Goal: Contribute content: Contribute content

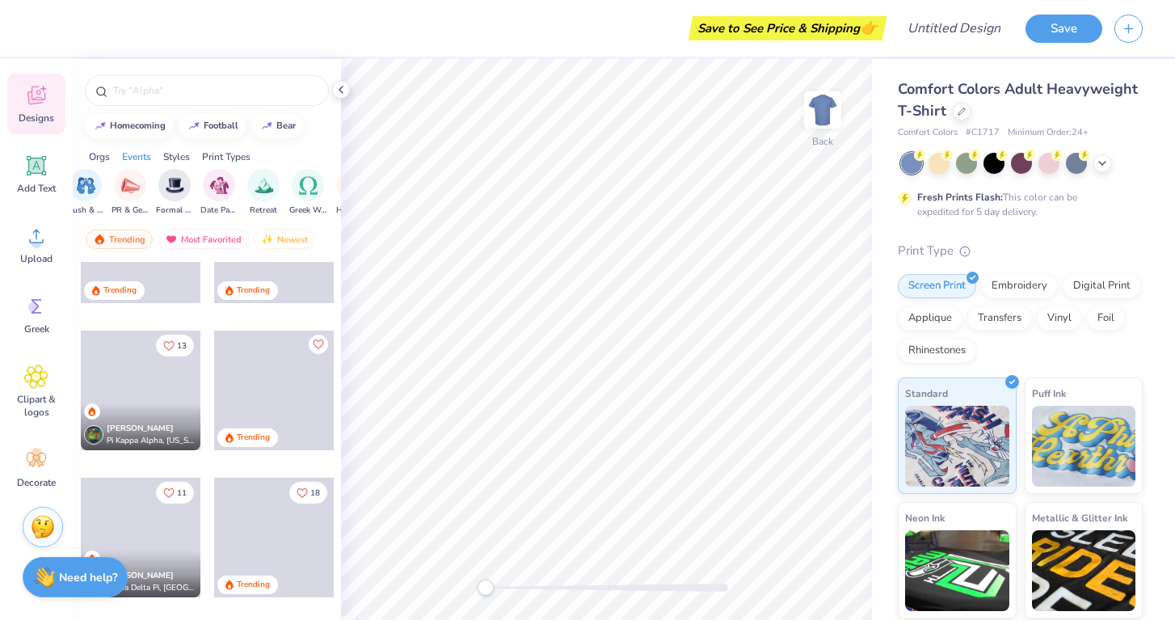
scroll to position [978, 0]
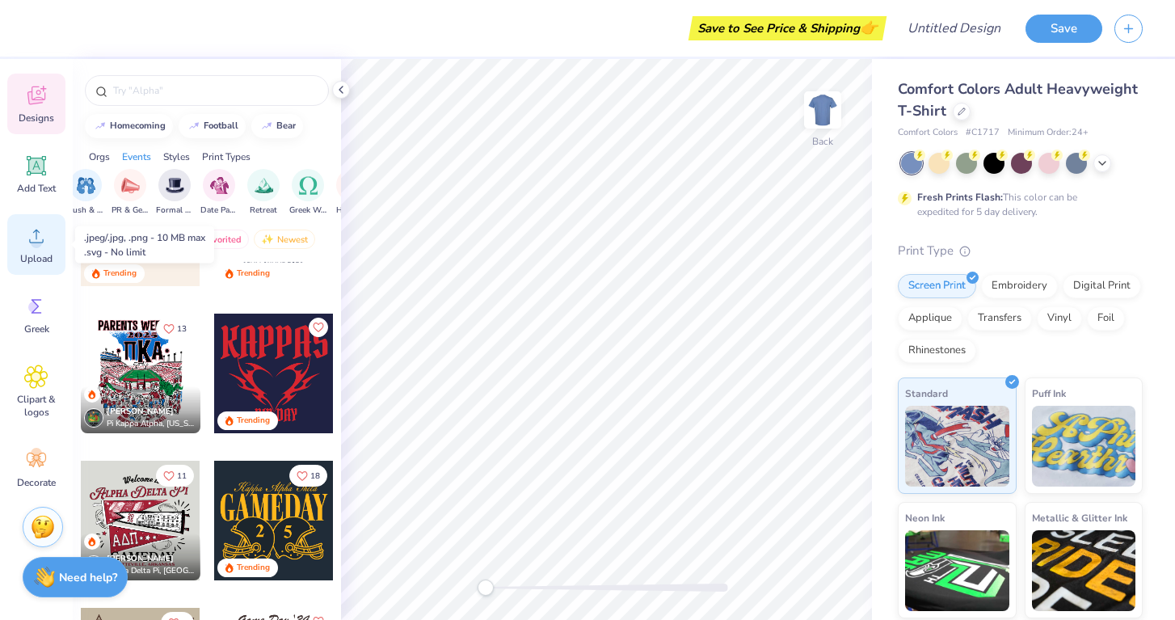
click at [41, 251] on div "Upload" at bounding box center [36, 244] width 58 height 61
click at [41, 229] on icon at bounding box center [36, 236] width 24 height 24
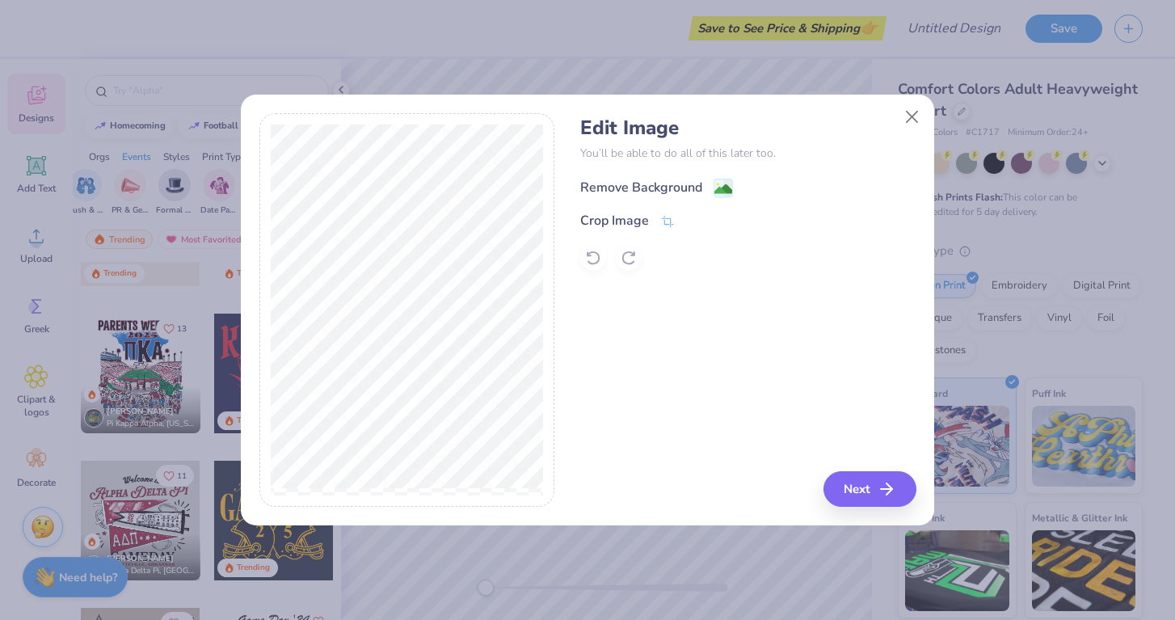
click at [631, 185] on div "Remove Background" at bounding box center [641, 187] width 122 height 19
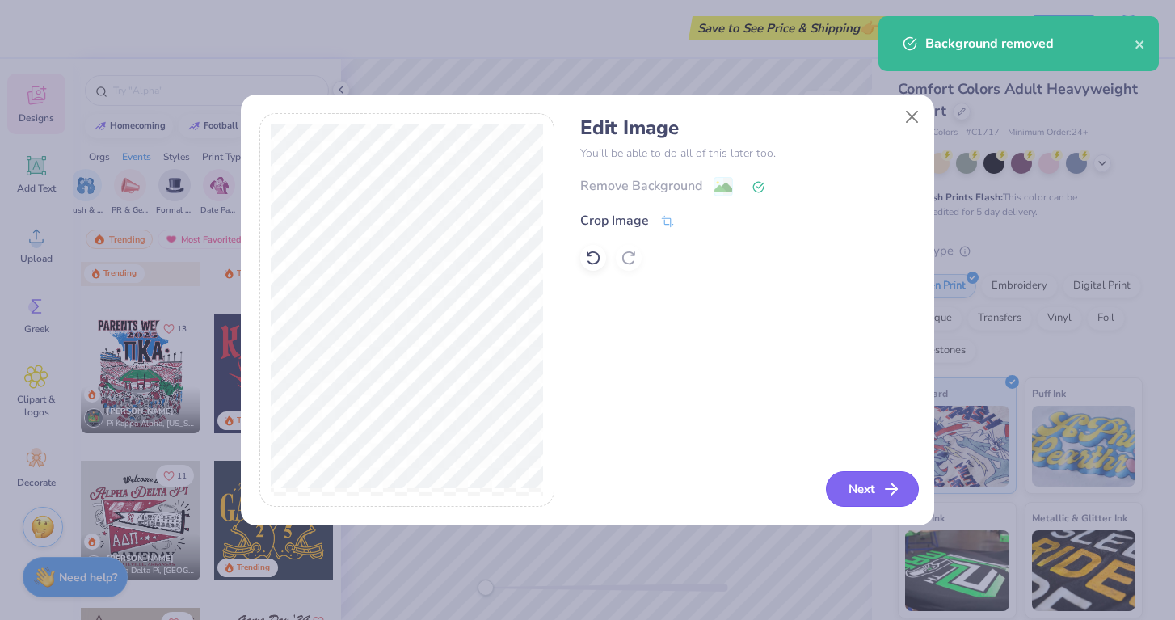
click at [856, 490] on button "Next" at bounding box center [872, 489] width 93 height 36
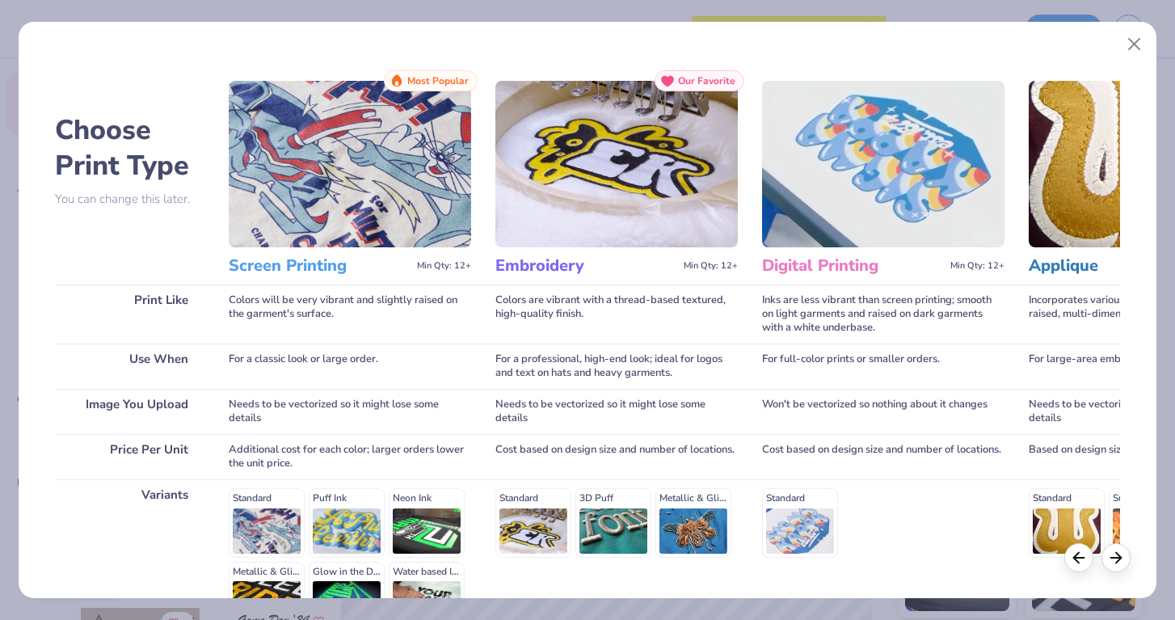
scroll to position [0, 0]
click at [1124, 44] on button "Close" at bounding box center [1134, 44] width 31 height 31
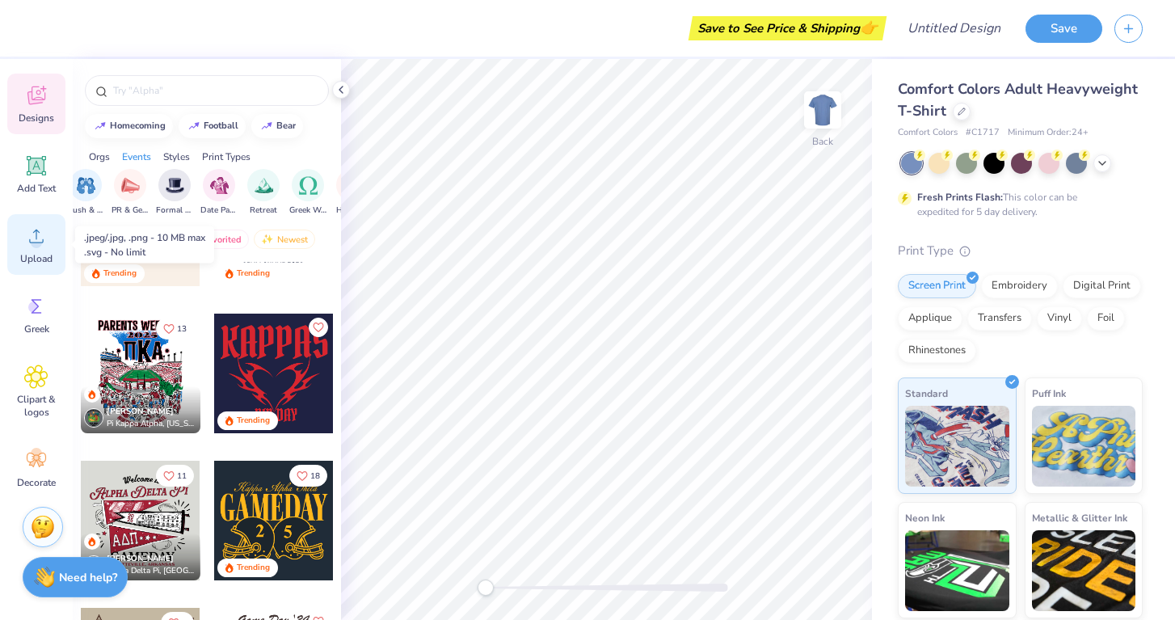
click at [46, 246] on icon at bounding box center [36, 236] width 24 height 24
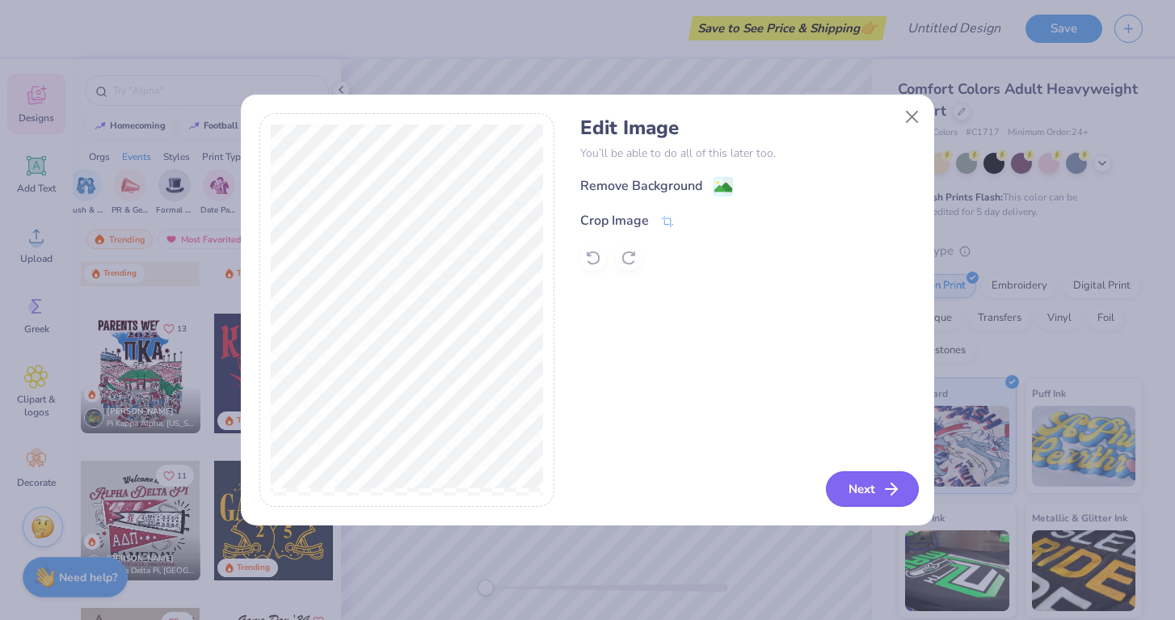
click at [881, 497] on icon "button" at bounding box center [890, 488] width 19 height 19
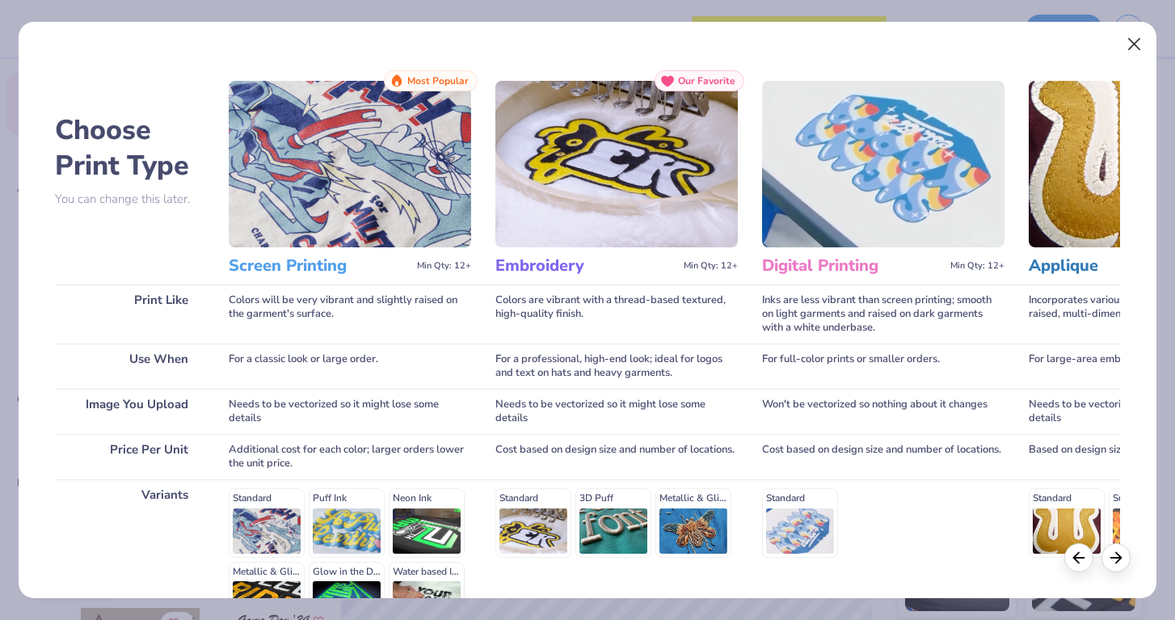
click at [1132, 41] on button "Close" at bounding box center [1134, 44] width 31 height 31
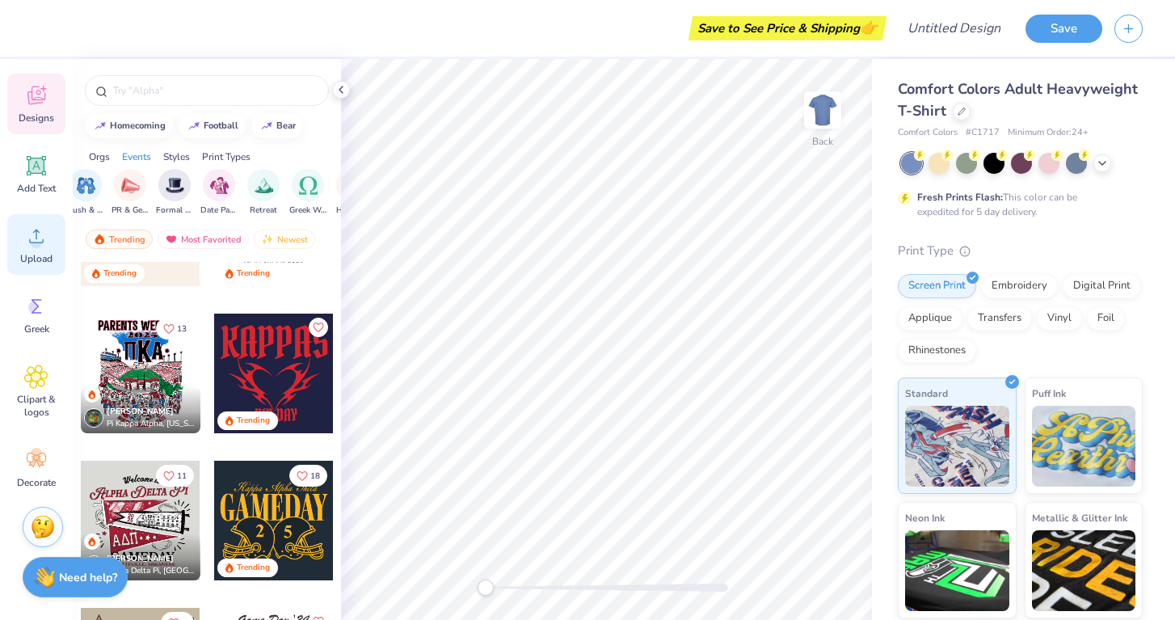
click at [35, 254] on span "Upload" at bounding box center [36, 258] width 32 height 13
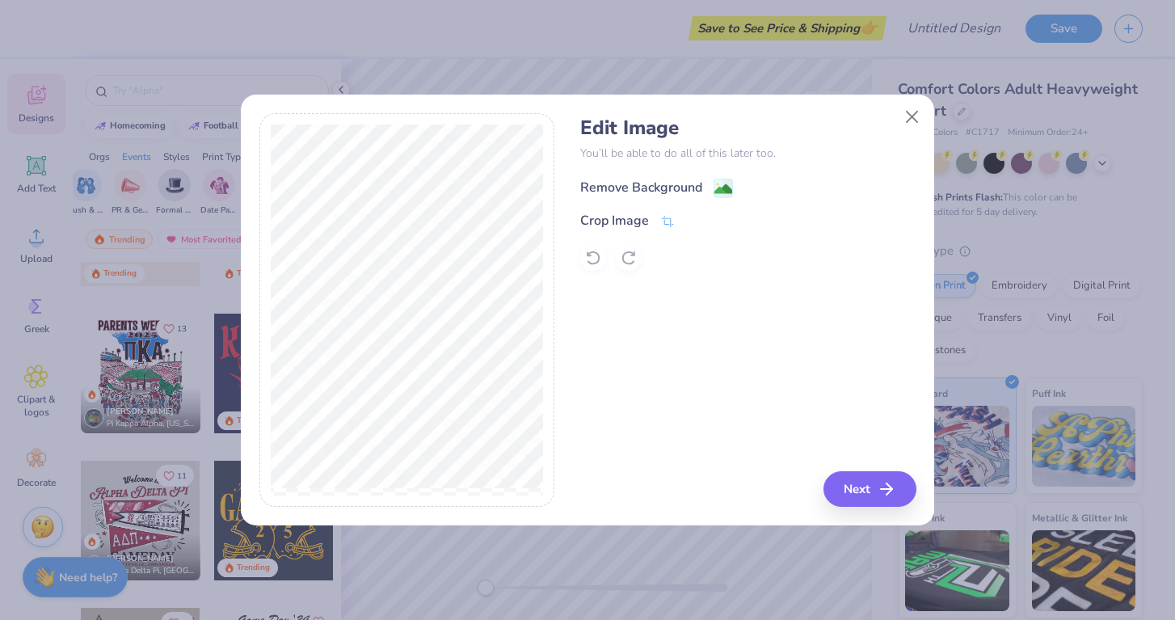
click at [671, 192] on div "Remove Background" at bounding box center [641, 187] width 122 height 19
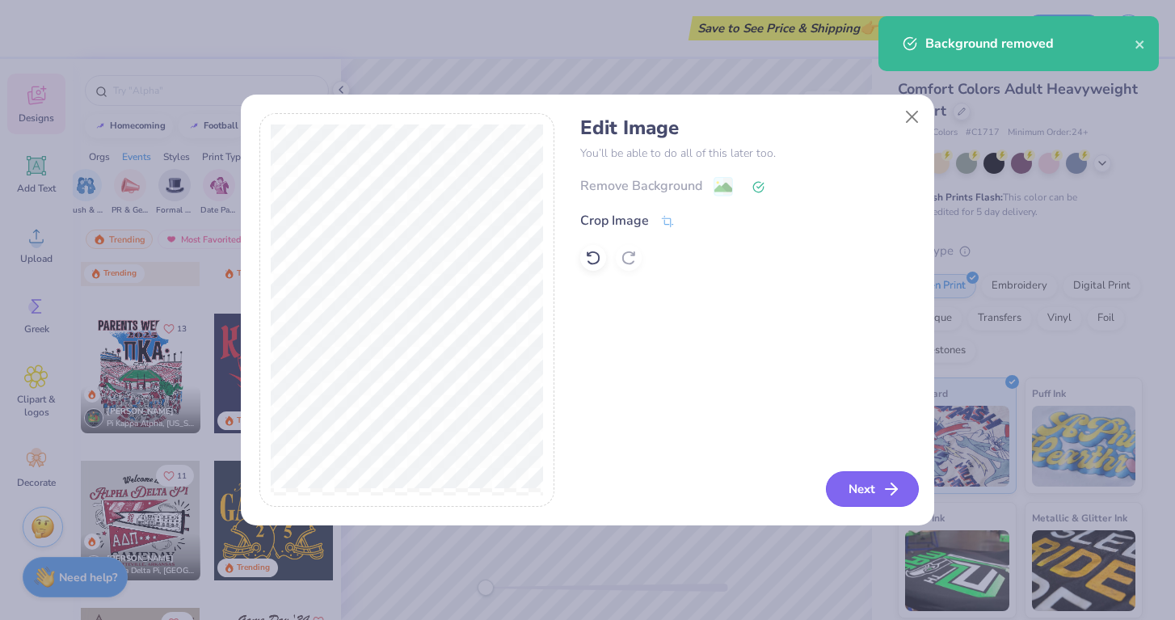
click at [853, 490] on button "Next" at bounding box center [872, 489] width 93 height 36
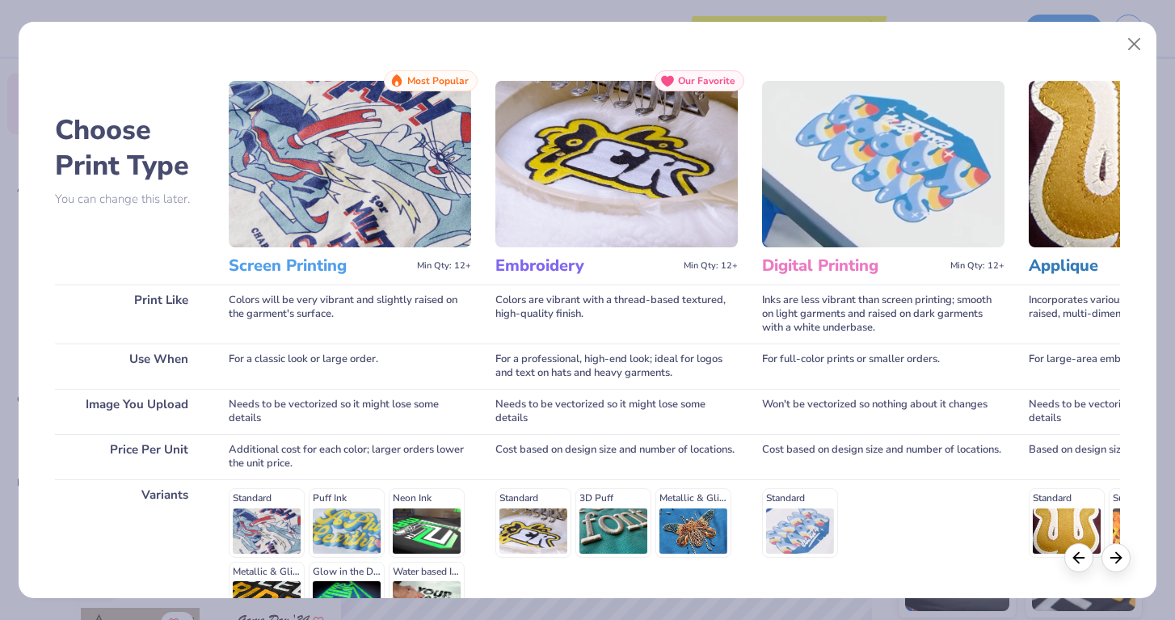
click at [324, 186] on img at bounding box center [350, 164] width 242 height 166
click at [340, 190] on img at bounding box center [350, 164] width 242 height 166
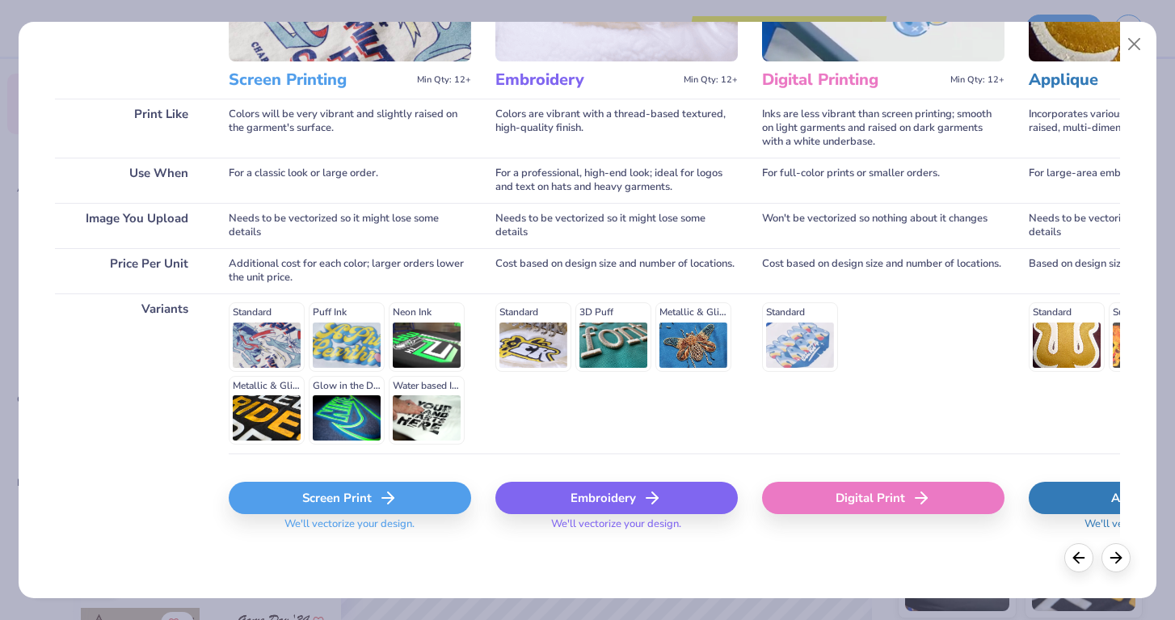
scroll to position [185, 0]
click at [337, 494] on div "Screen Print" at bounding box center [350, 498] width 242 height 32
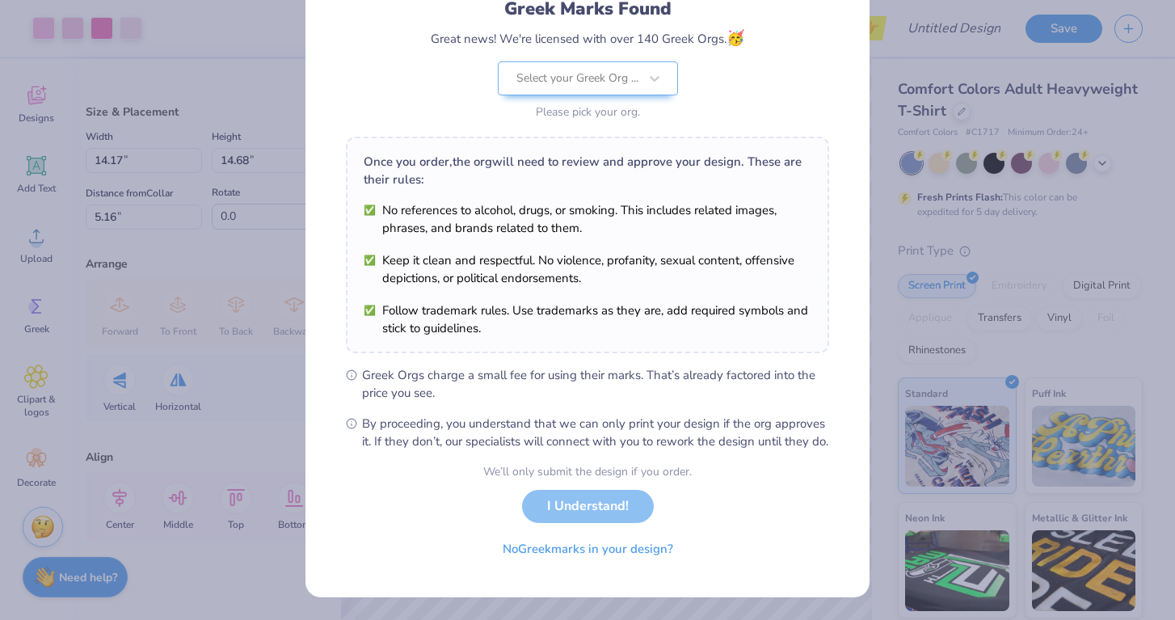
scroll to position [137, 0]
click at [620, 502] on div "We’ll only submit the design if you order. I Understand! No Greek marks in your…" at bounding box center [587, 514] width 208 height 102
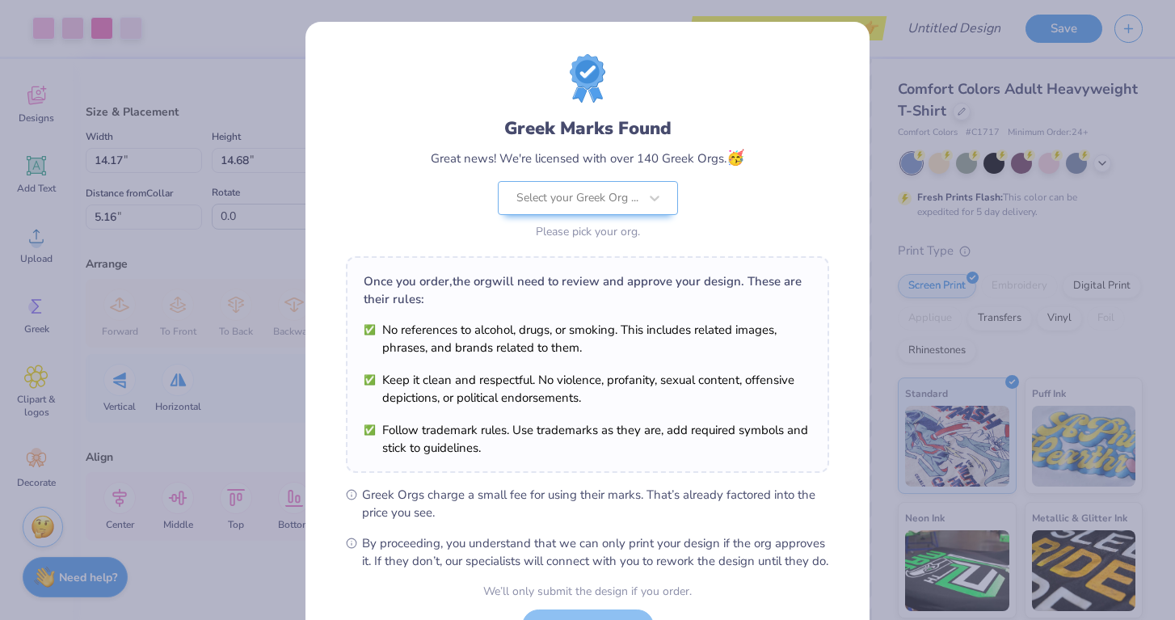
scroll to position [0, 0]
click at [576, 200] on div "Select your Greek Org ..." at bounding box center [577, 198] width 122 height 18
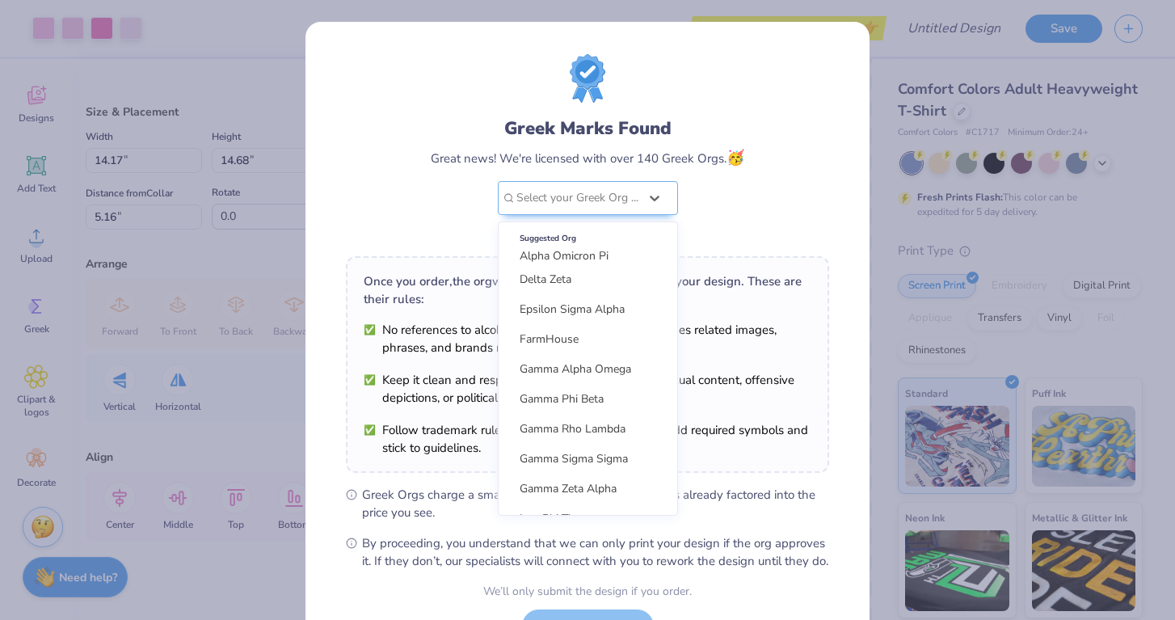
scroll to position [1392, 0]
click at [588, 332] on div "FarmHouse" at bounding box center [588, 335] width 166 height 27
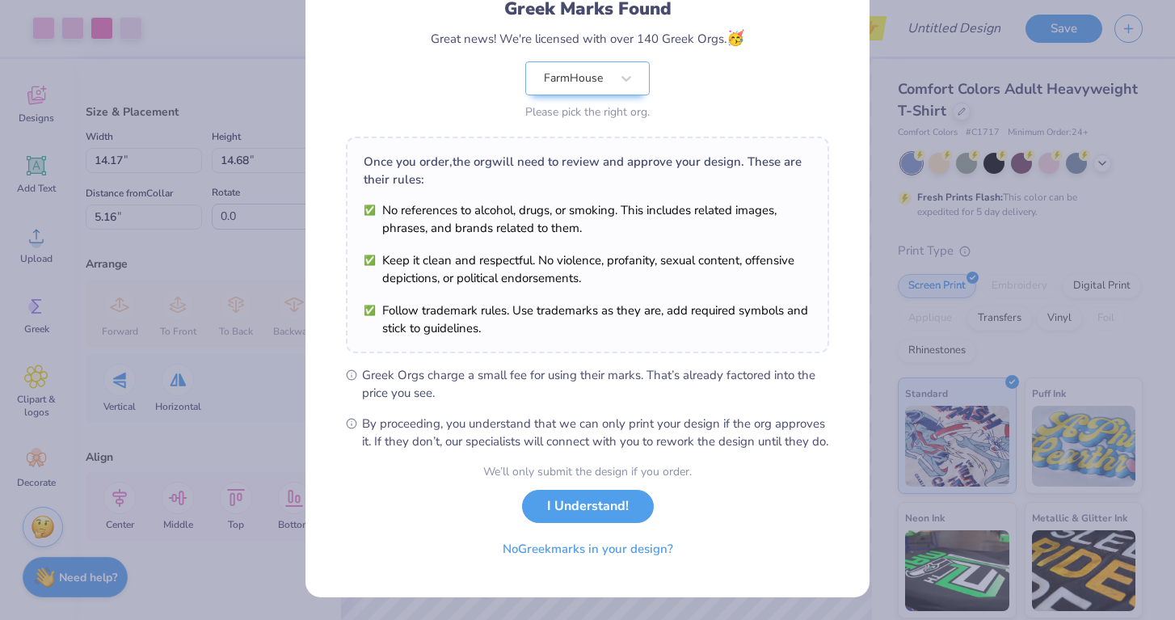
scroll to position [137, 0]
click at [612, 502] on button "I Understand!" at bounding box center [588, 501] width 132 height 33
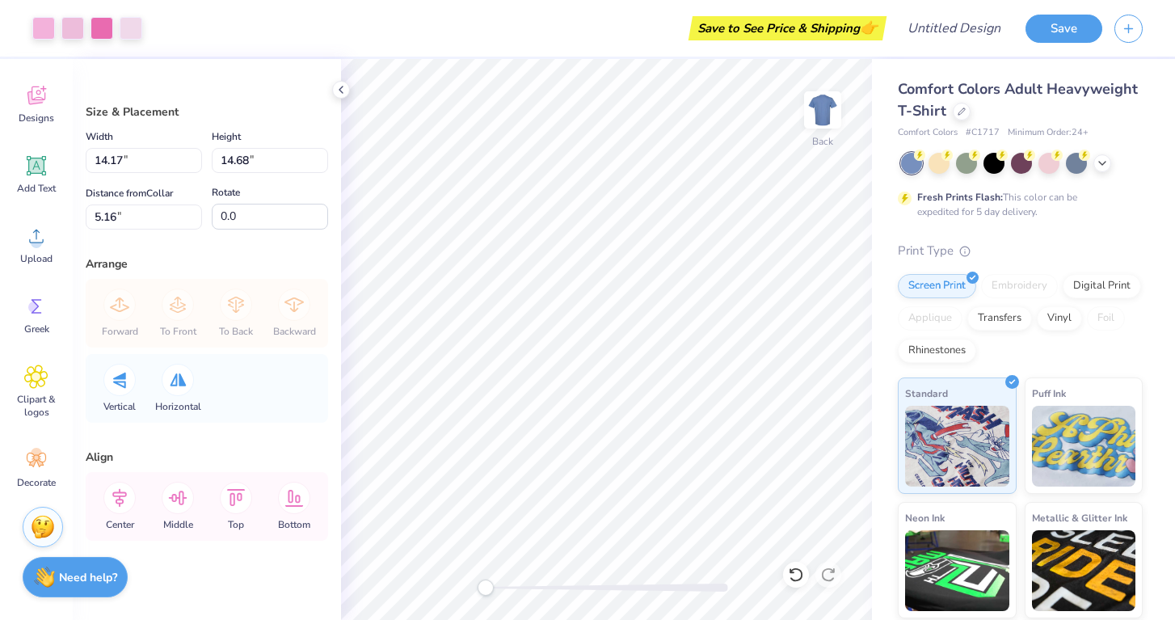
scroll to position [0, 0]
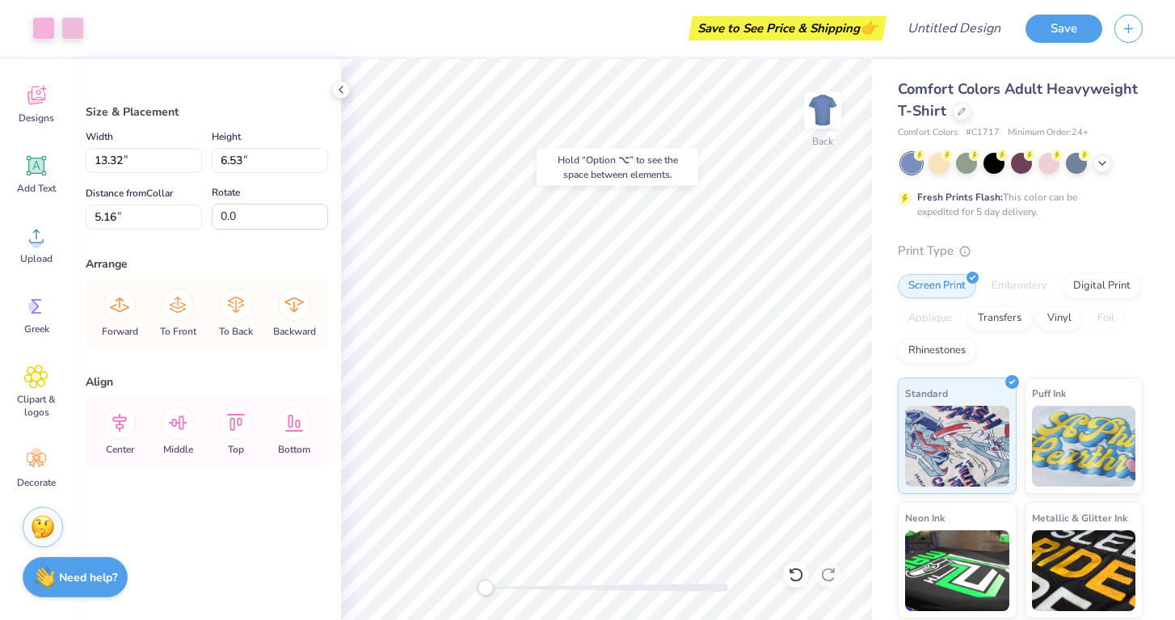
type input "4.01"
click at [801, 570] on icon at bounding box center [796, 574] width 16 height 16
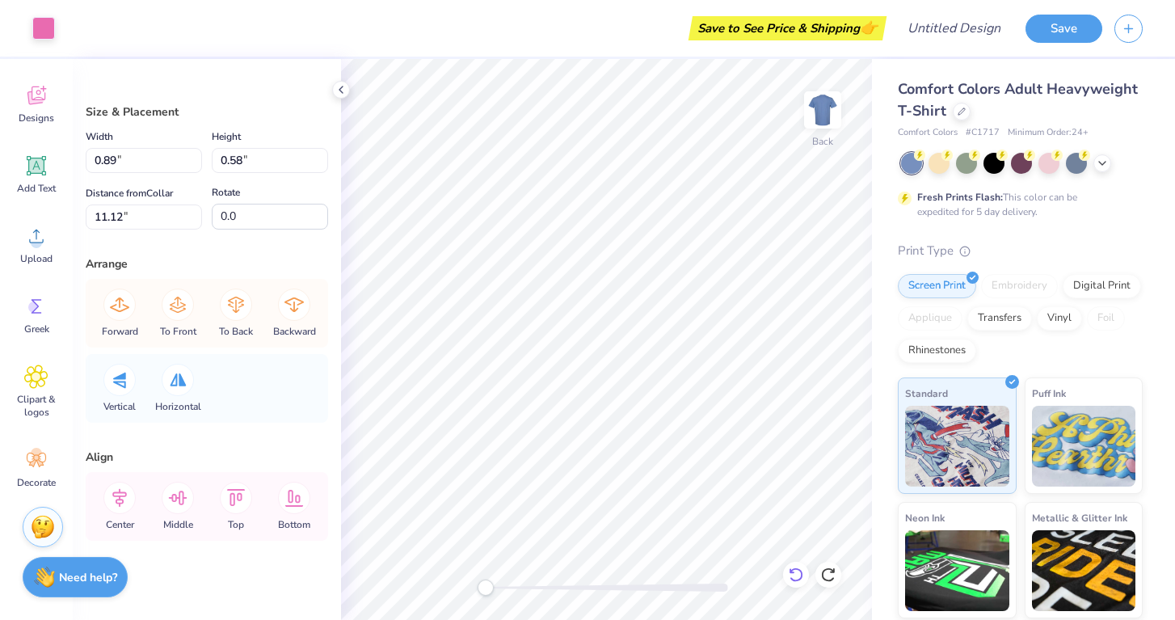
type input "1.07"
type input "1.19"
type input "10.54"
type input "13.32"
type input "6.53"
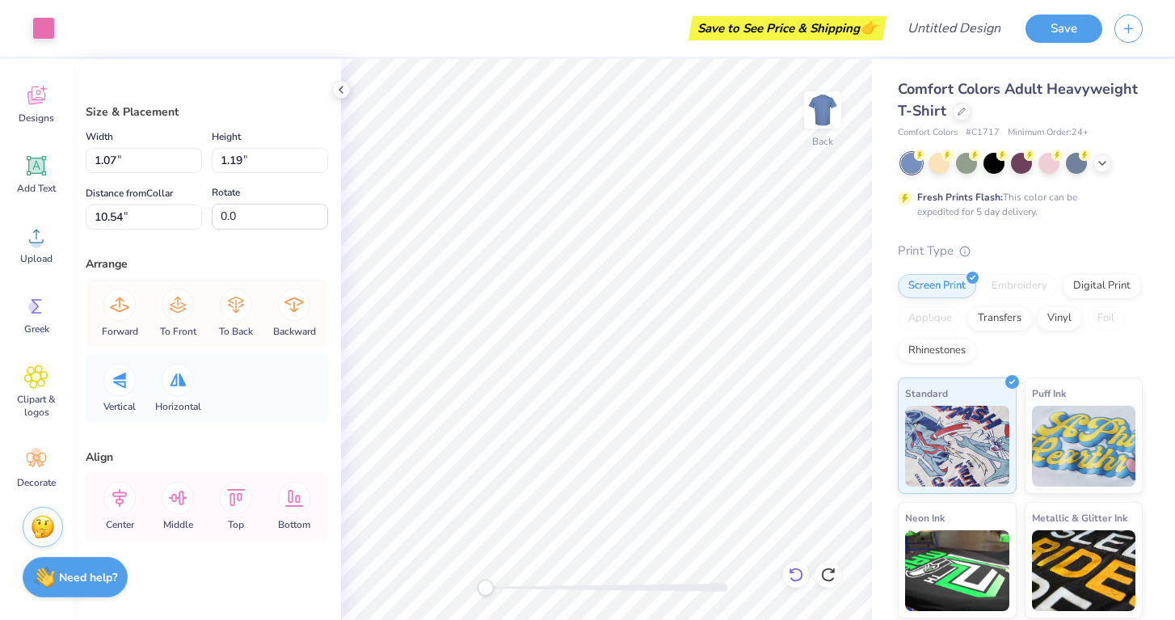
type input "5.16"
type input "1.07"
type input "1.19"
type input "10.54"
type input "0.80"
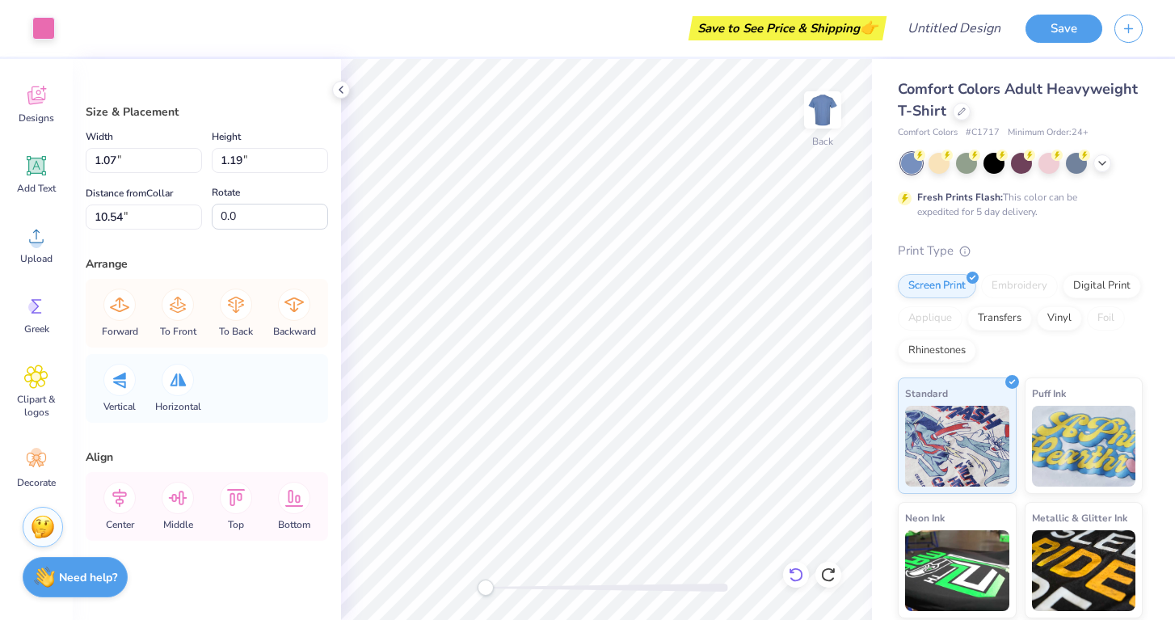
type input "1.09"
type input "10.59"
type input "1.07"
type input "1.19"
type input "10.54"
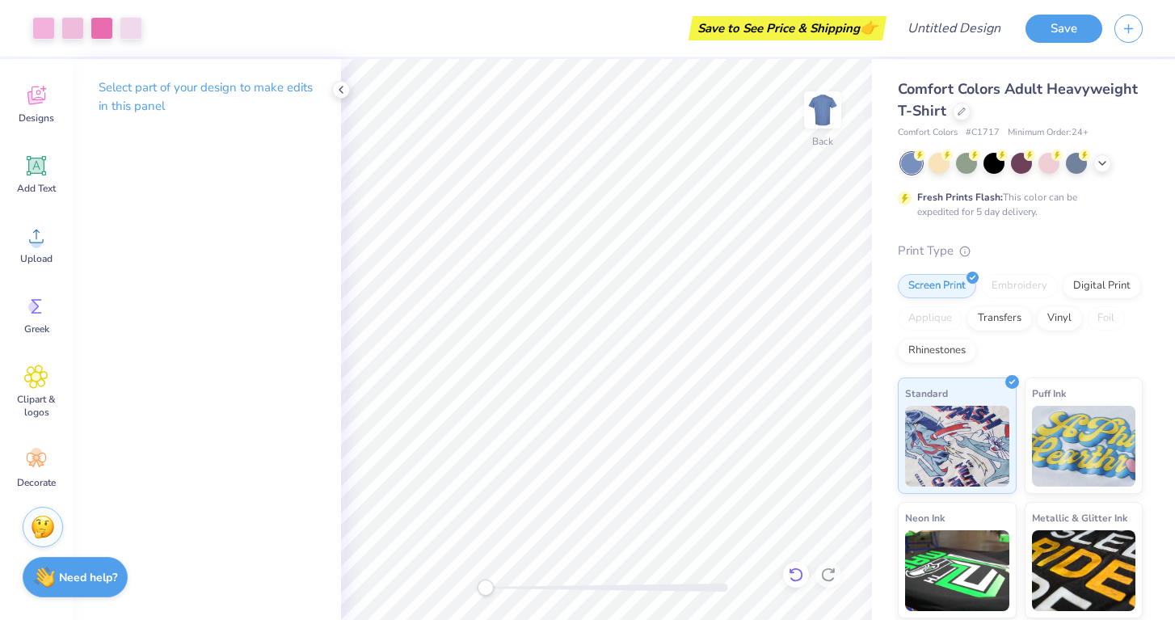
click at [793, 566] on div at bounding box center [796, 574] width 26 height 26
click at [801, 572] on icon at bounding box center [795, 574] width 14 height 15
click at [801, 565] on div at bounding box center [796, 574] width 26 height 26
click at [32, 161] on icon at bounding box center [36, 165] width 15 height 15
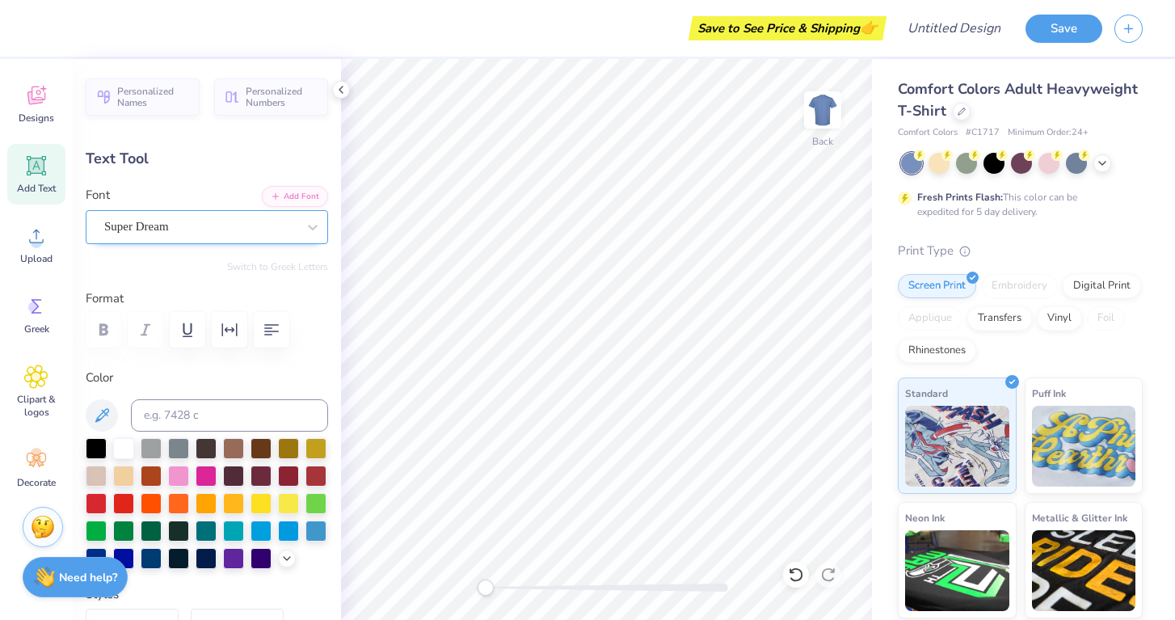
scroll to position [0, 9]
type textarea "[MEDICAL_DATA] awareness club"
type input "14.17"
type input "0.71"
type input "12.14"
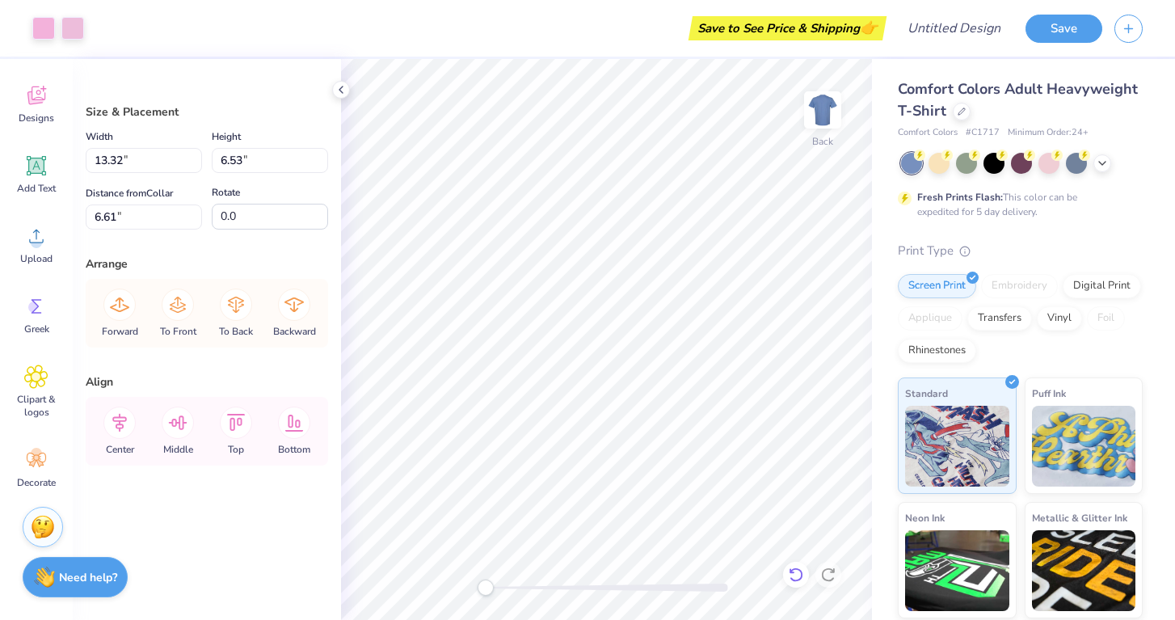
click at [796, 570] on icon at bounding box center [796, 574] width 16 height 16
click at [801, 568] on icon at bounding box center [796, 574] width 16 height 16
type input "5.16"
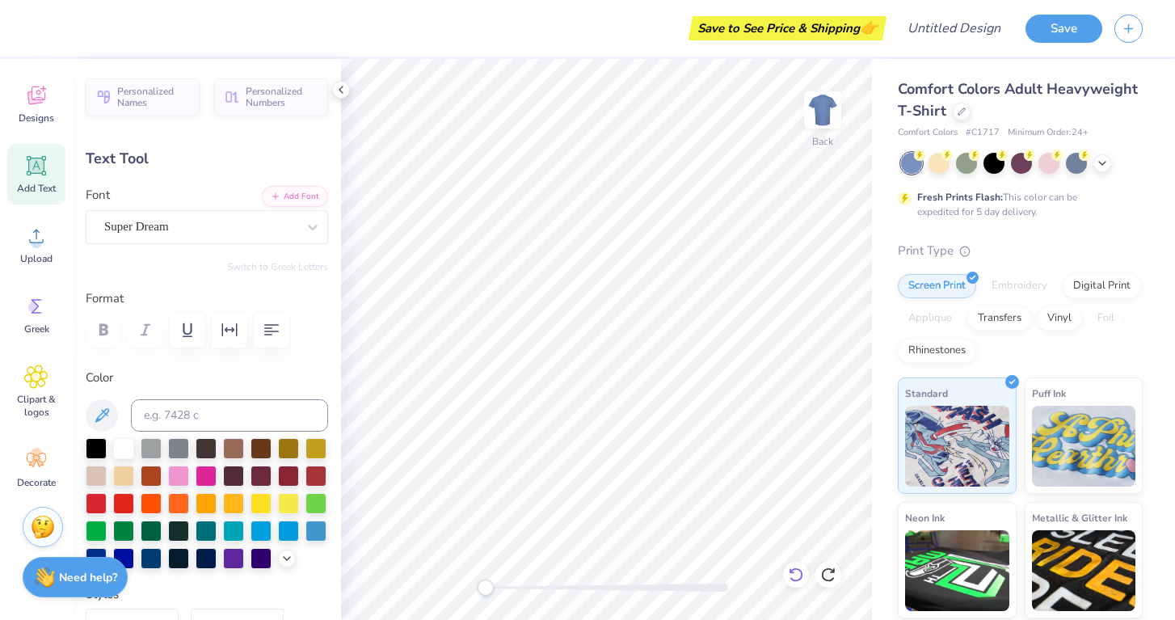
type input "11.38"
type input "0.57"
type input "8.11"
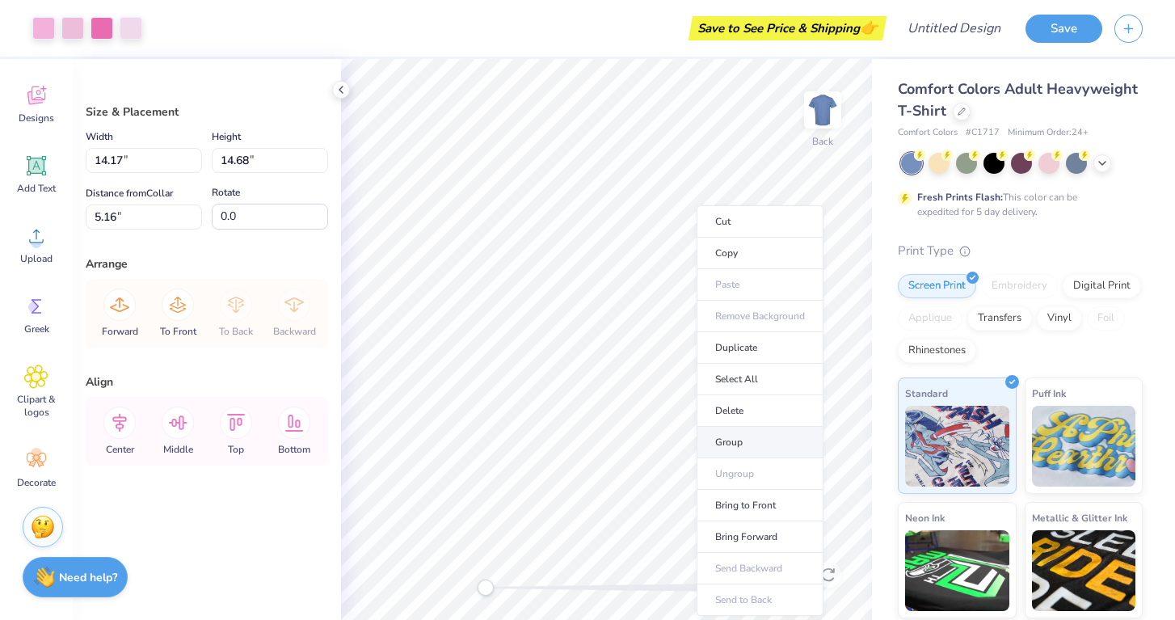
click at [737, 439] on li "Group" at bounding box center [759, 443] width 127 height 32
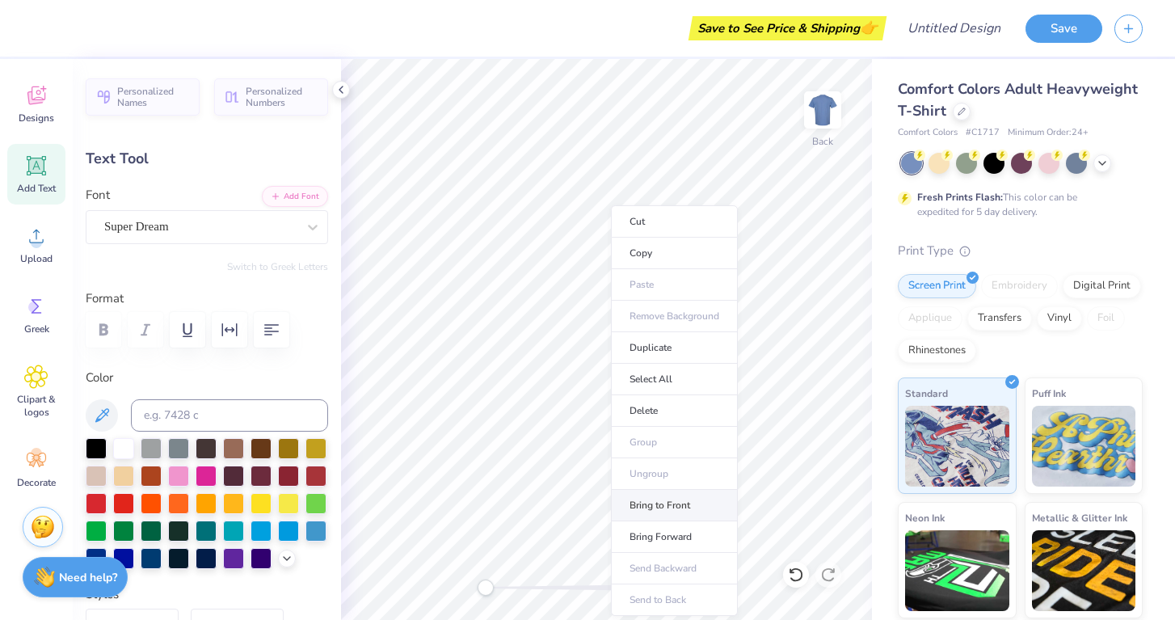
click at [664, 501] on li "Bring to Front" at bounding box center [674, 506] width 127 height 32
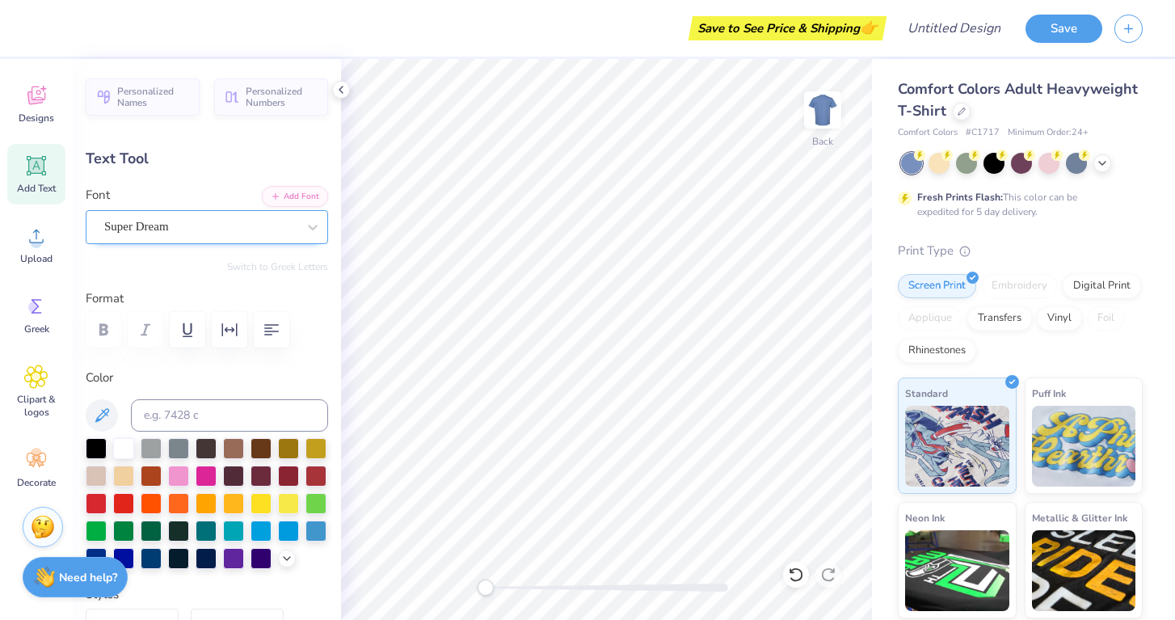
click at [295, 237] on div at bounding box center [200, 227] width 192 height 22
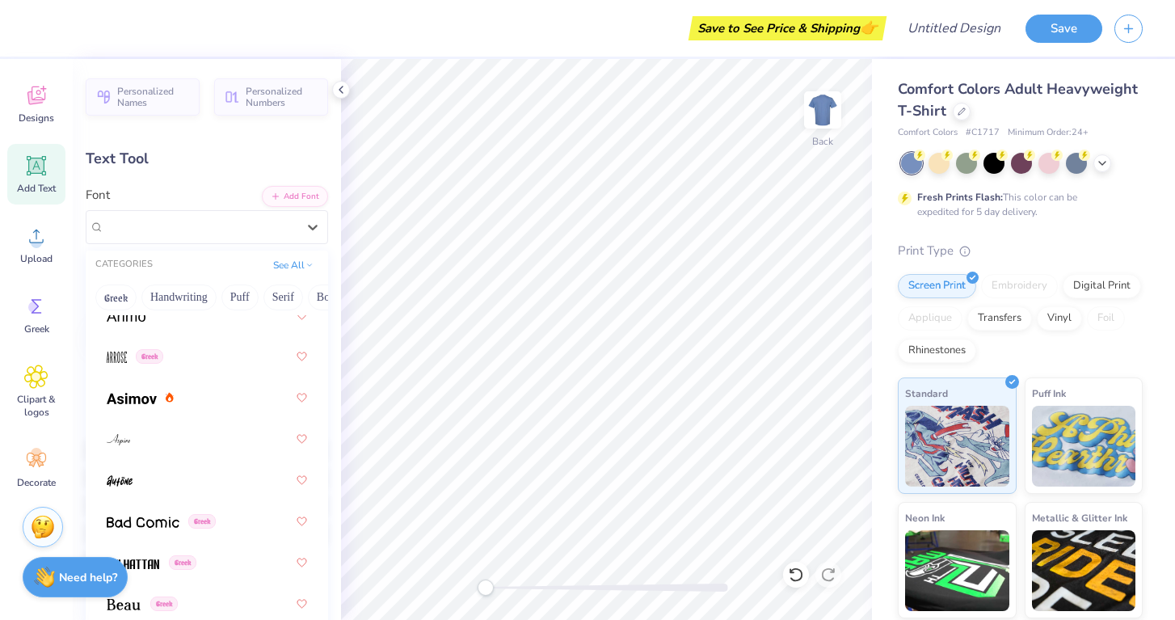
scroll to position [861, 0]
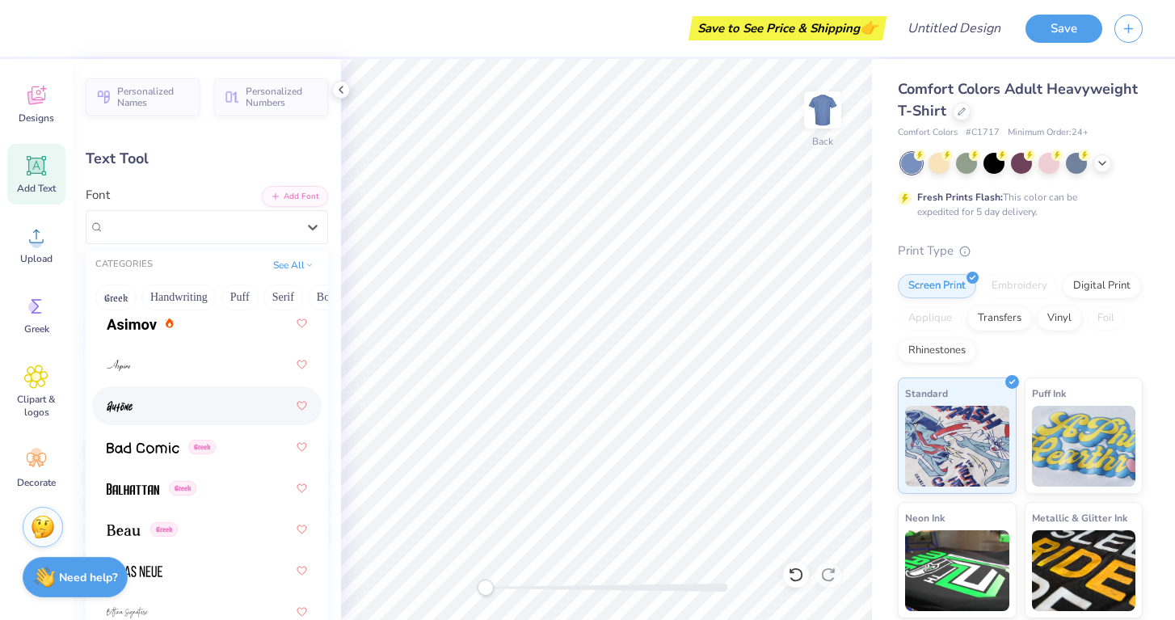
click at [186, 419] on div at bounding box center [207, 405] width 200 height 29
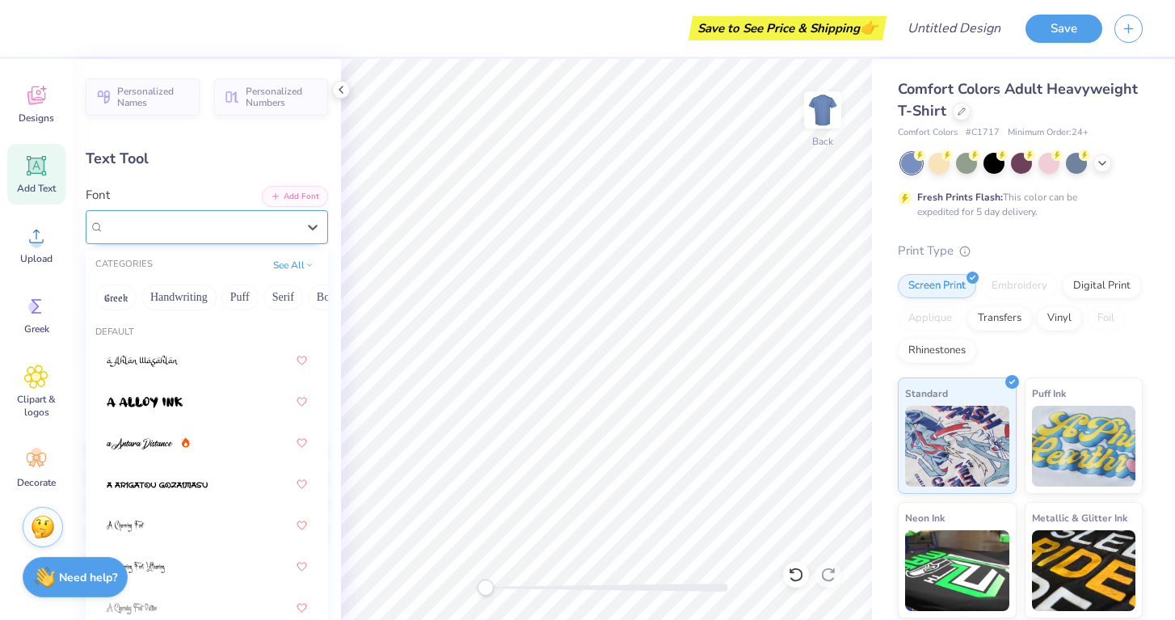
click at [195, 216] on div at bounding box center [200, 227] width 192 height 22
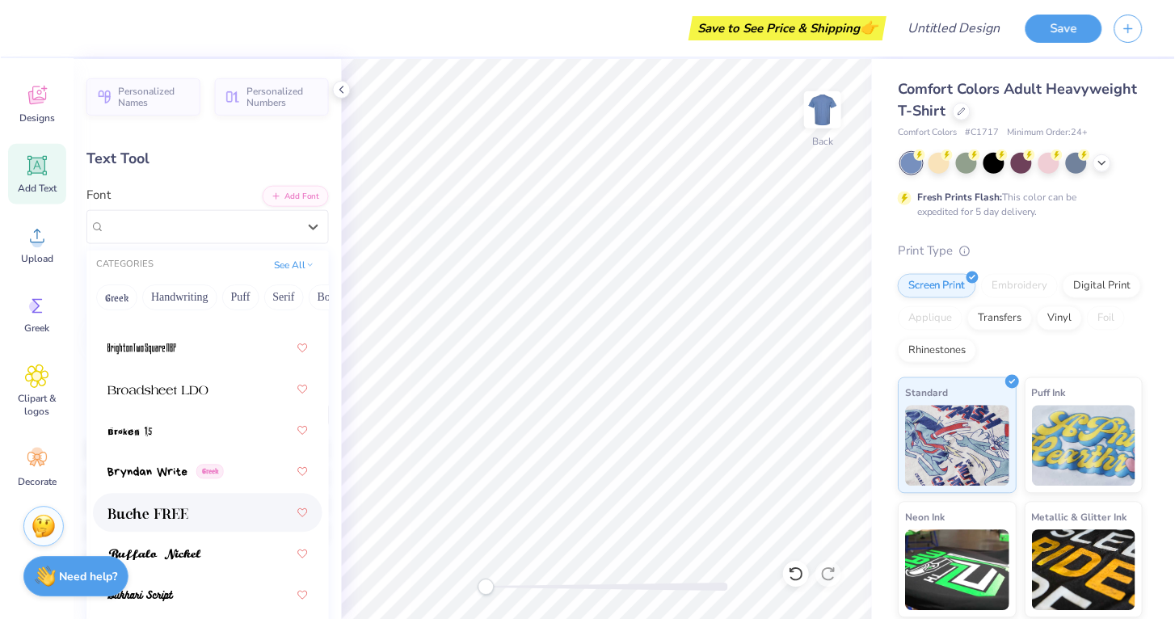
scroll to position [1999, 0]
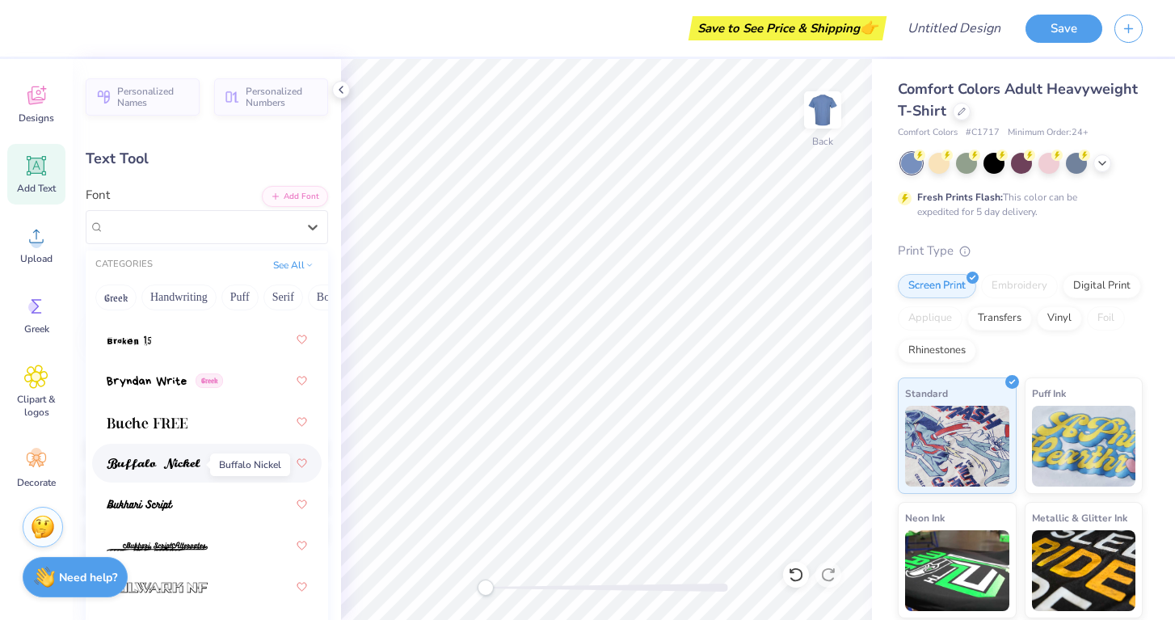
click at [199, 462] on img at bounding box center [154, 463] width 94 height 11
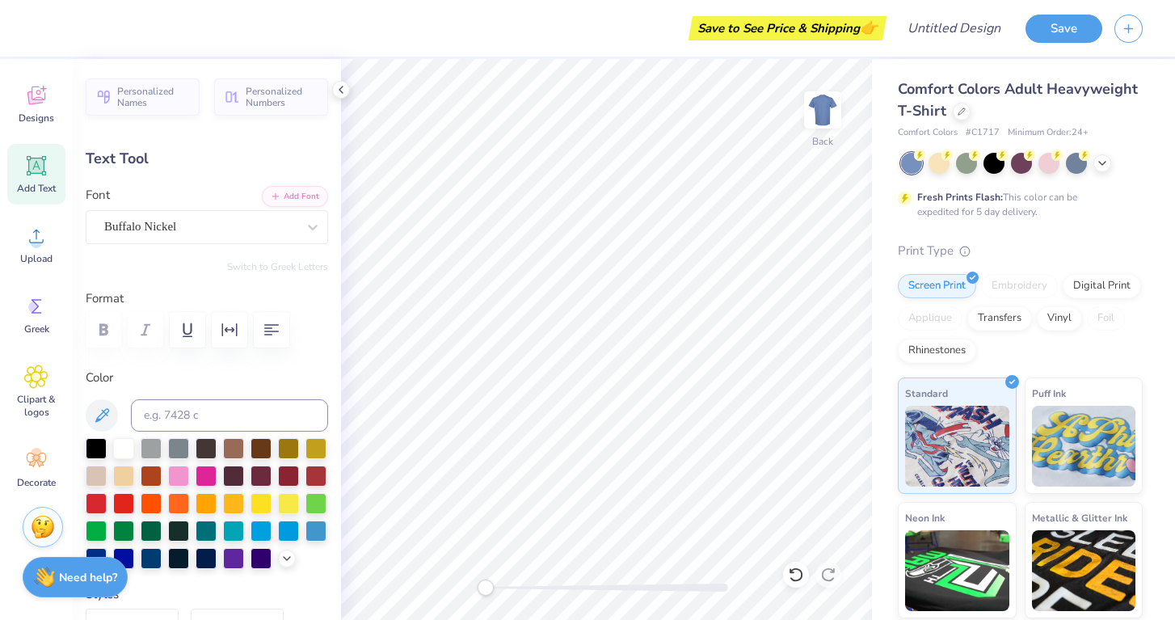
type input "9.34"
type input "0.44"
type input "9.97"
type input "13.17"
type input "0.62"
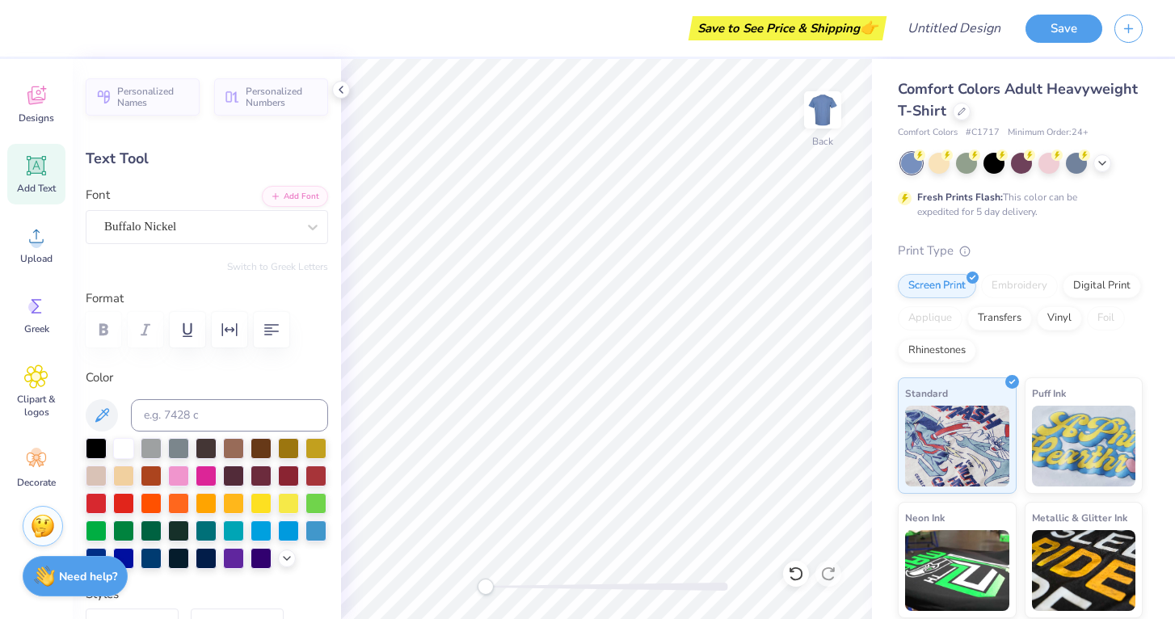
type input "9.80"
type input "9.77"
click at [958, 113] on icon at bounding box center [961, 110] width 6 height 6
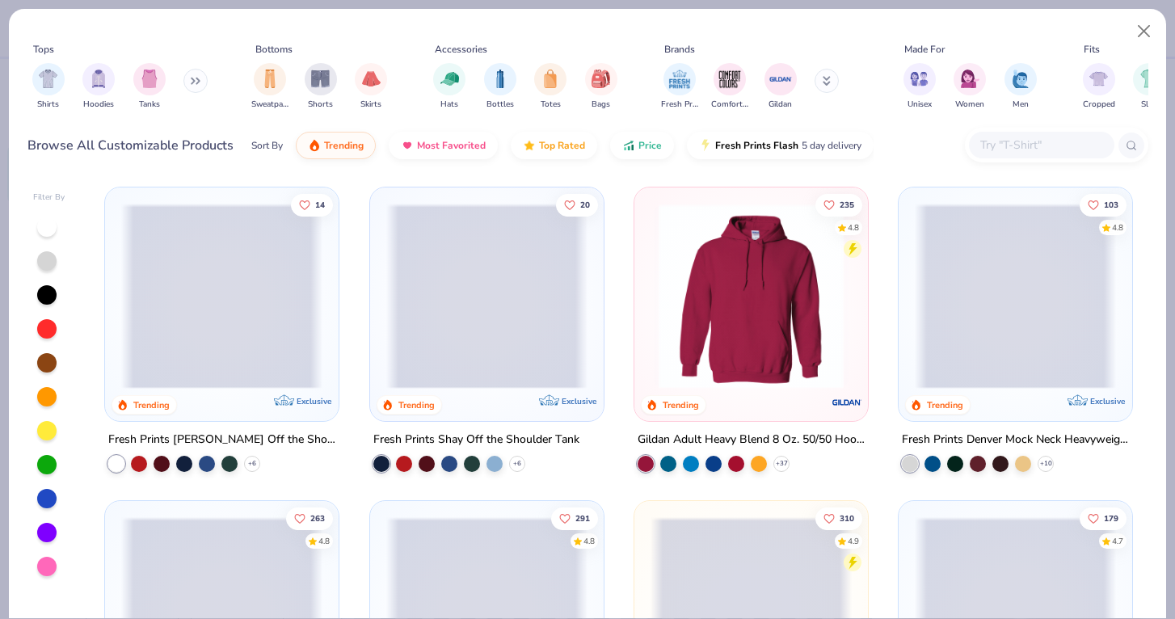
click at [716, 289] on img at bounding box center [750, 296] width 201 height 185
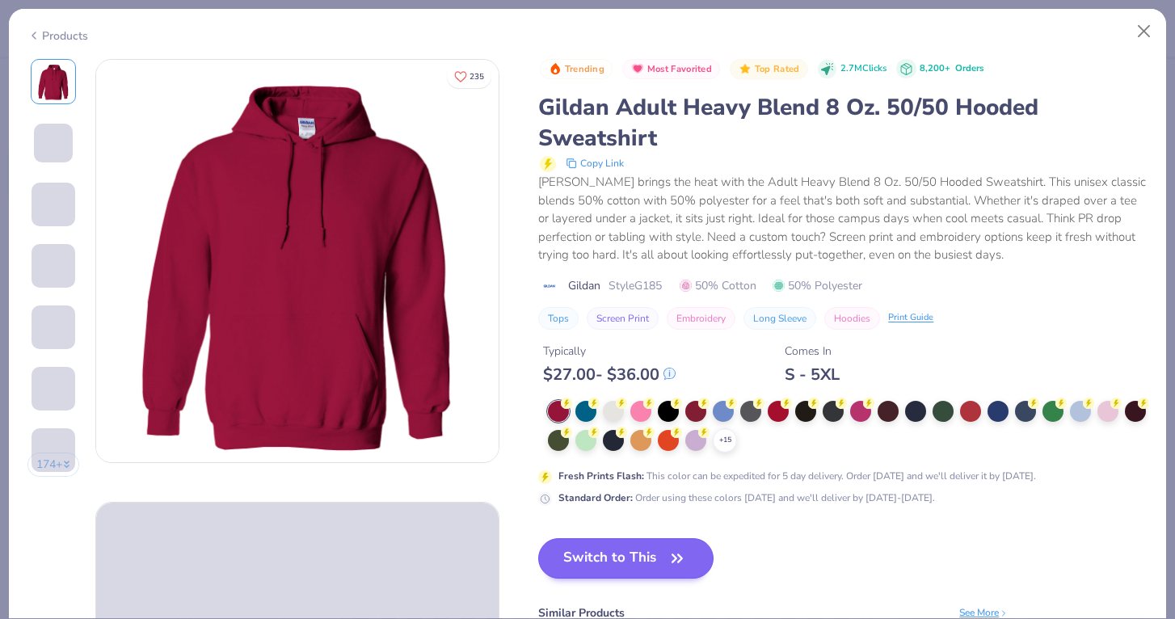
click at [648, 544] on button "Switch to This" at bounding box center [625, 558] width 175 height 40
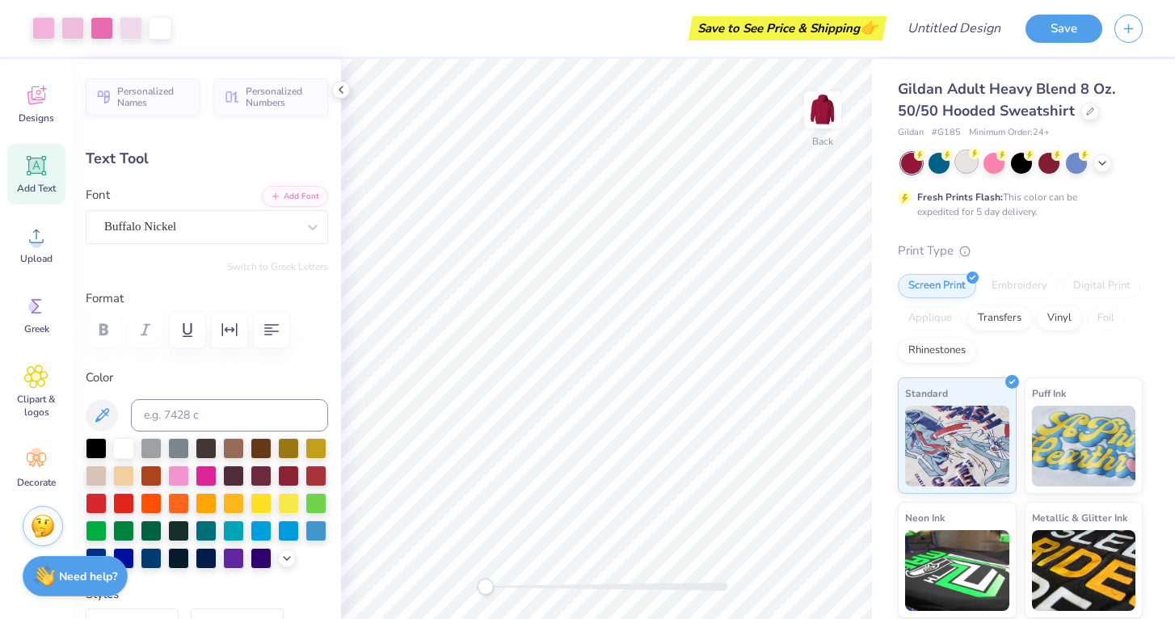
click at [973, 158] on div at bounding box center [966, 161] width 21 height 21
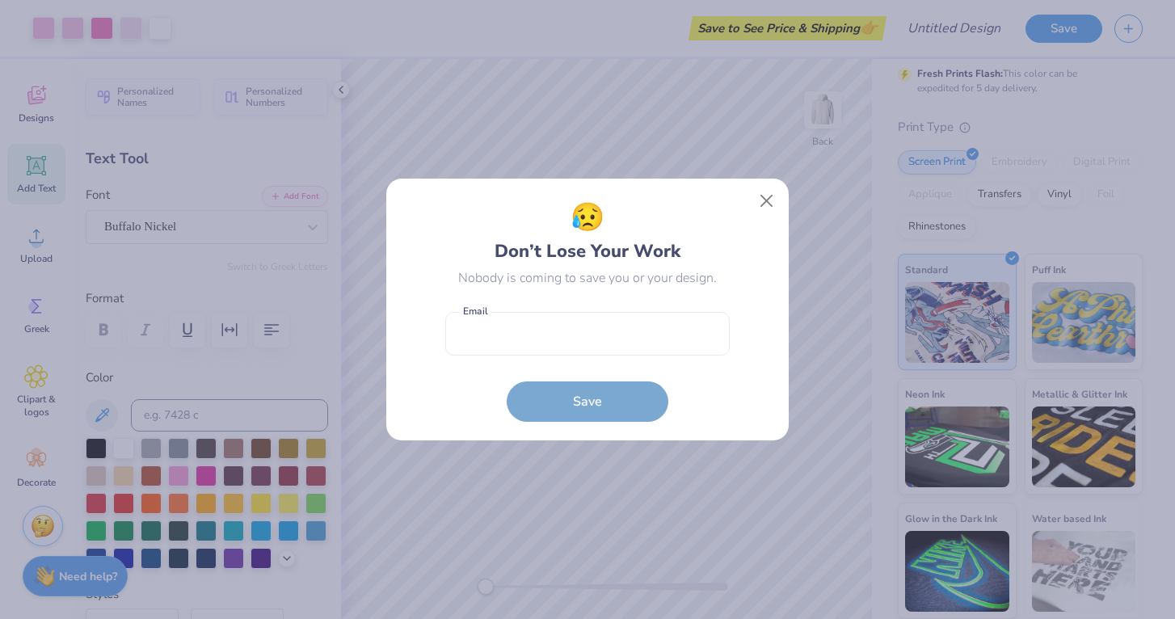
scroll to position [123, 0]
click at [680, 320] on input "email" at bounding box center [587, 334] width 284 height 44
type input "f"
type input "a"
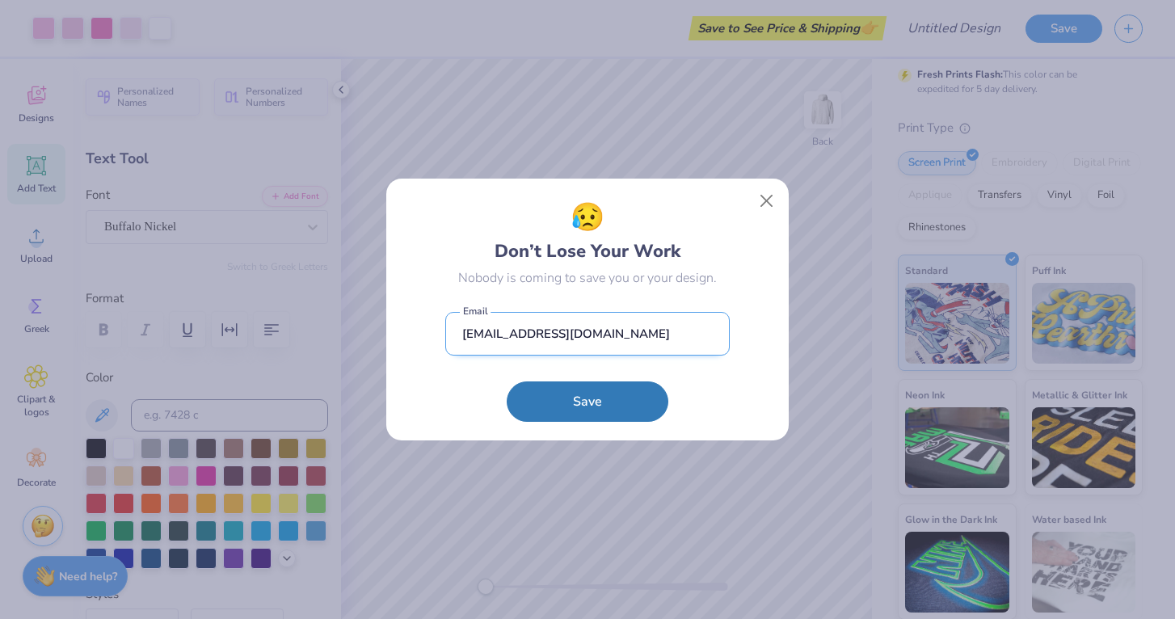
type input "[EMAIL_ADDRESS][DOMAIN_NAME]"
click at [587, 401] on button "Save" at bounding box center [587, 401] width 162 height 40
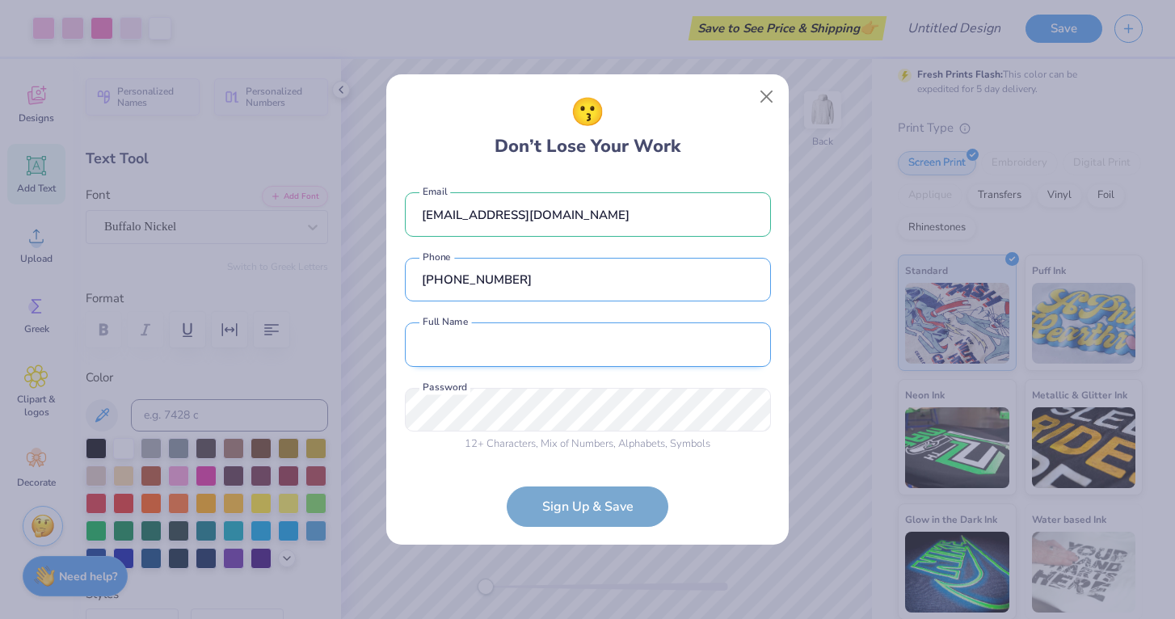
type input "[PHONE_NUMBER]"
type input "[PERSON_NAME]"
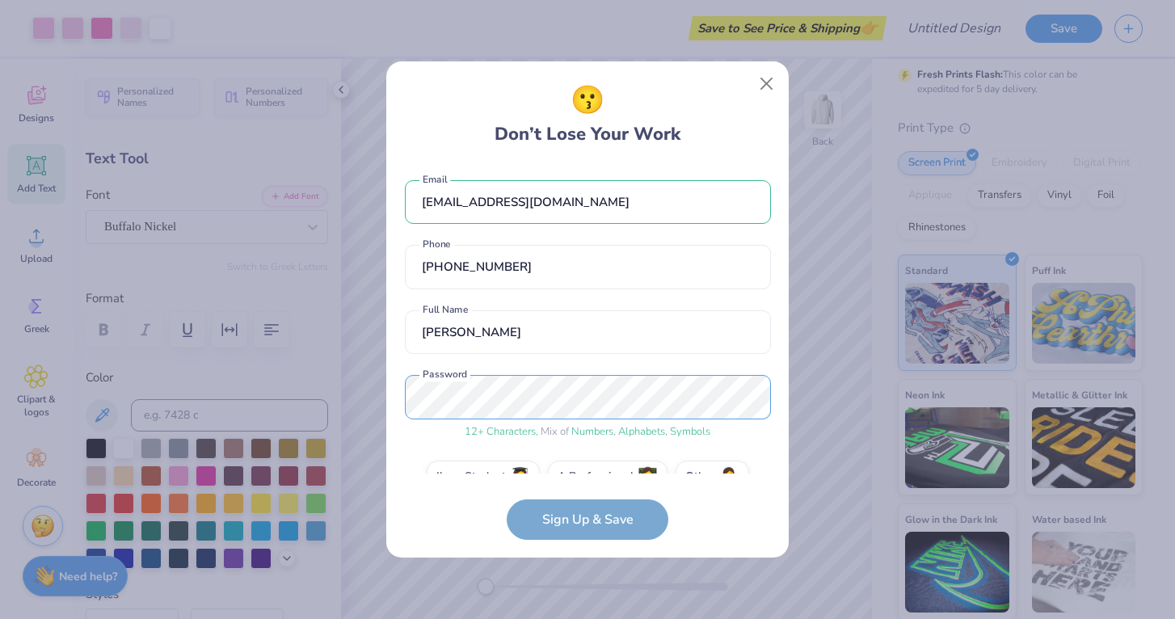
scroll to position [36, 0]
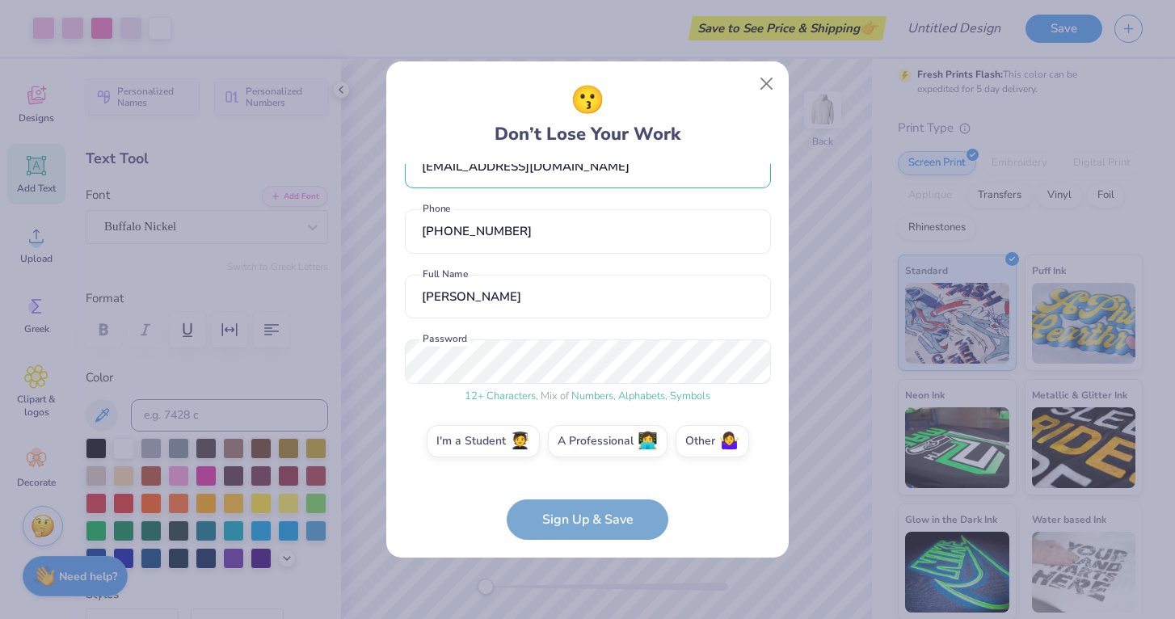
click at [584, 518] on form "[EMAIL_ADDRESS][DOMAIN_NAME] Email [PHONE_NUMBER] Phone [PERSON_NAME] Full Name…" at bounding box center [588, 352] width 366 height 376
click at [573, 520] on form "[EMAIL_ADDRESS][DOMAIN_NAME] Email [PHONE_NUMBER] Phone [PERSON_NAME] Full Name…" at bounding box center [588, 352] width 366 height 376
click at [577, 526] on form "[EMAIL_ADDRESS][DOMAIN_NAME] Email [PHONE_NUMBER] Phone [PERSON_NAME] Full Name…" at bounding box center [588, 352] width 366 height 376
click at [498, 441] on label "I'm a Student 🧑‍🎓" at bounding box center [483, 438] width 113 height 32
click at [582, 476] on input "I'm a Student 🧑‍🎓" at bounding box center [587, 481] width 11 height 11
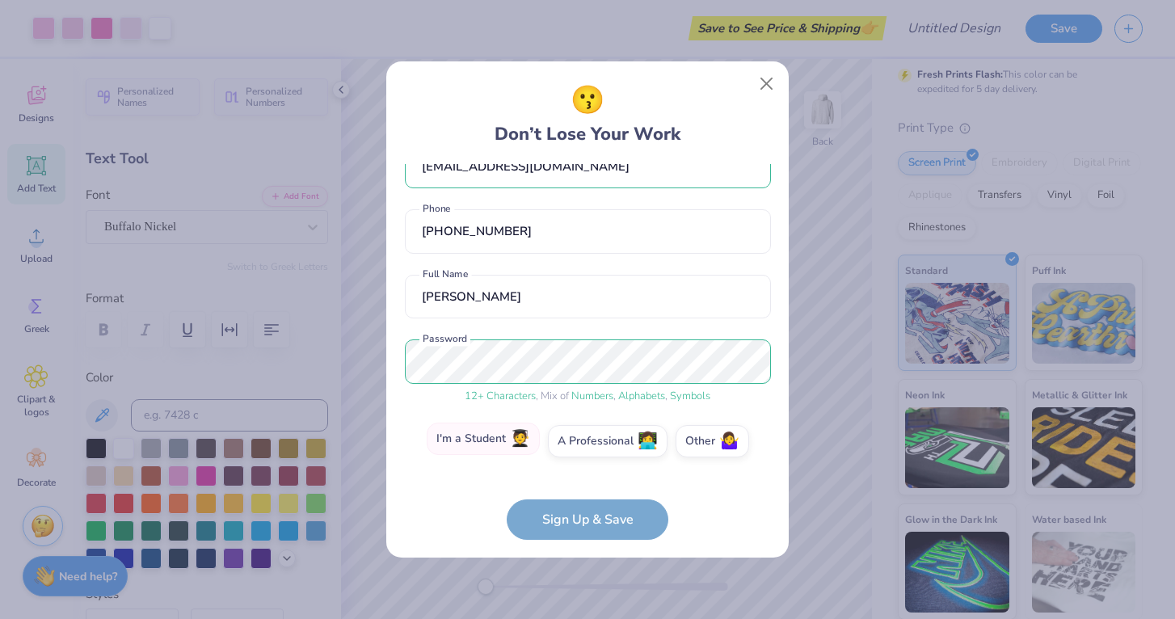
scroll to position [92, 0]
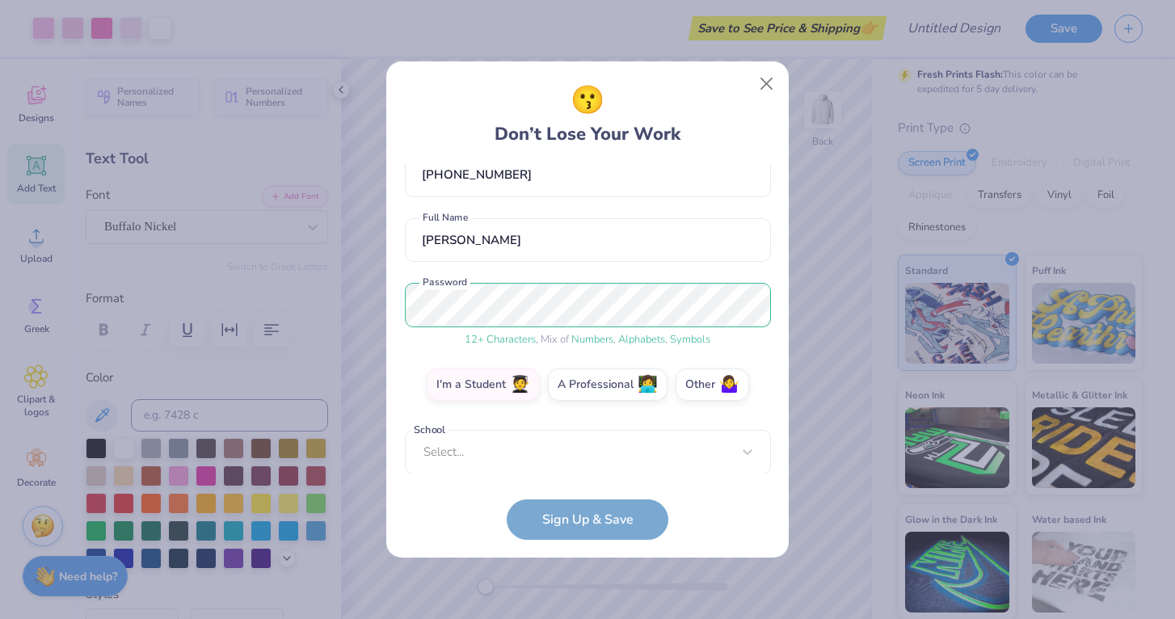
click at [566, 522] on form "[EMAIL_ADDRESS][DOMAIN_NAME] Email [PHONE_NUMBER] Phone [PERSON_NAME] Full Name…" at bounding box center [588, 352] width 366 height 376
click at [712, 385] on label "Other 🤷‍♀️" at bounding box center [712, 382] width 74 height 32
click at [593, 476] on input "Other 🤷‍♀️" at bounding box center [587, 481] width 11 height 11
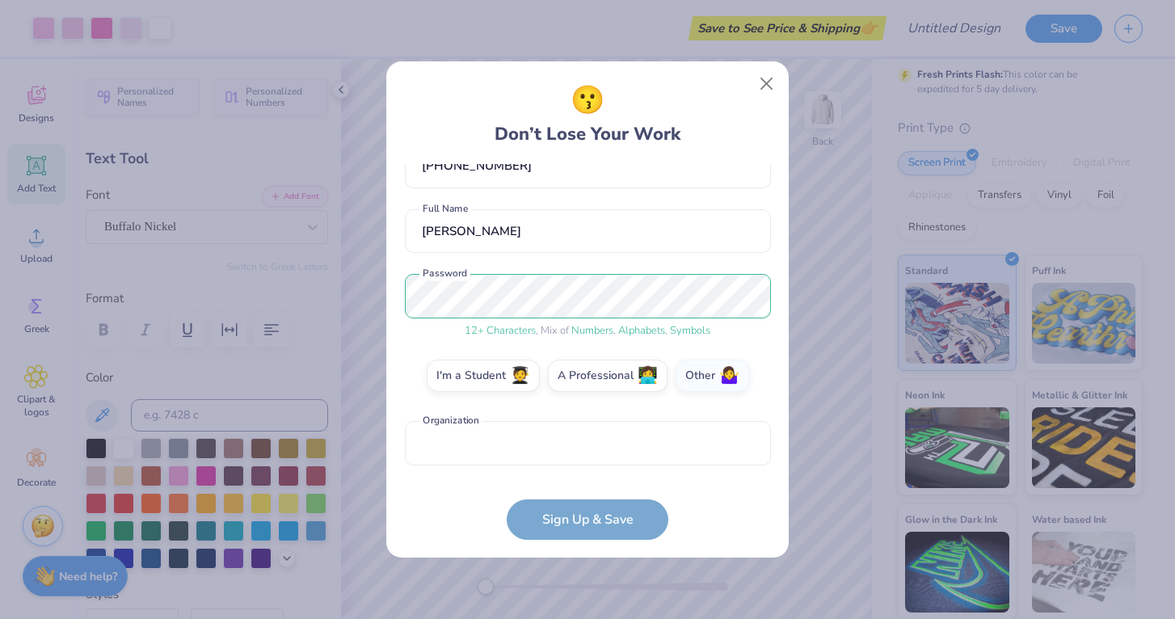
click at [595, 511] on form "[EMAIL_ADDRESS][DOMAIN_NAME] Email [PHONE_NUMBER] Phone [PERSON_NAME] Full Name…" at bounding box center [588, 352] width 366 height 376
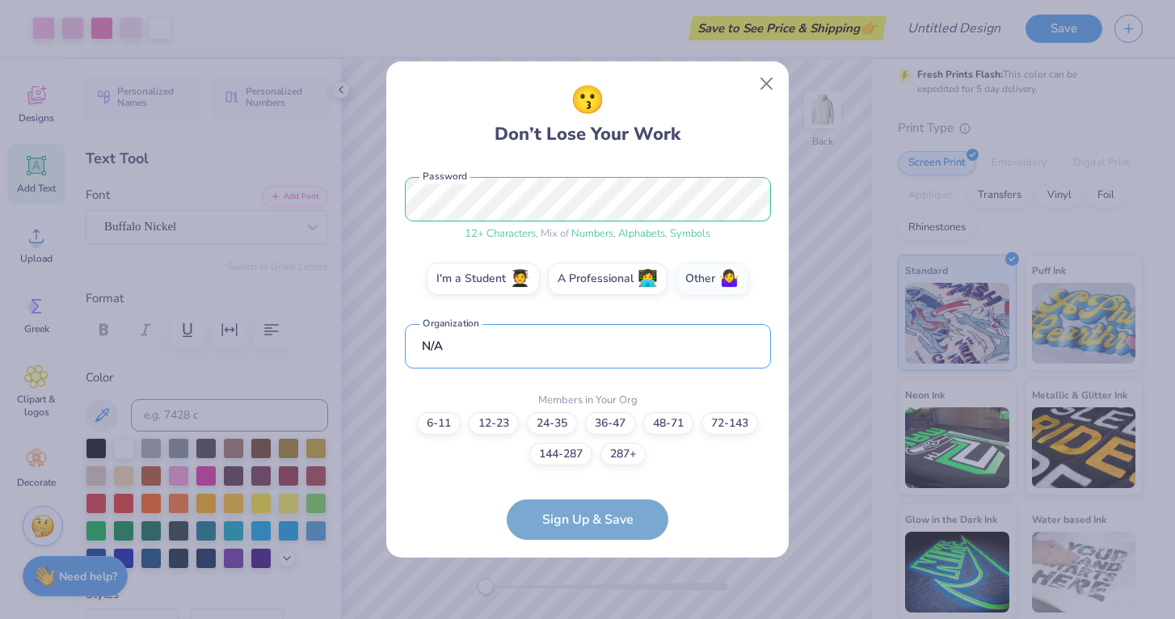
type input "N/A"
click at [532, 380] on div "[EMAIL_ADDRESS][DOMAIN_NAME] Email [PHONE_NUMBER] Phone [PERSON_NAME] Full Name…" at bounding box center [588, 318] width 366 height 309
click at [581, 523] on form "[EMAIL_ADDRESS][DOMAIN_NAME] Email [PHONE_NUMBER] Phone [PERSON_NAME] Full Name…" at bounding box center [588, 352] width 366 height 376
click at [515, 425] on label "12-23" at bounding box center [494, 421] width 50 height 23
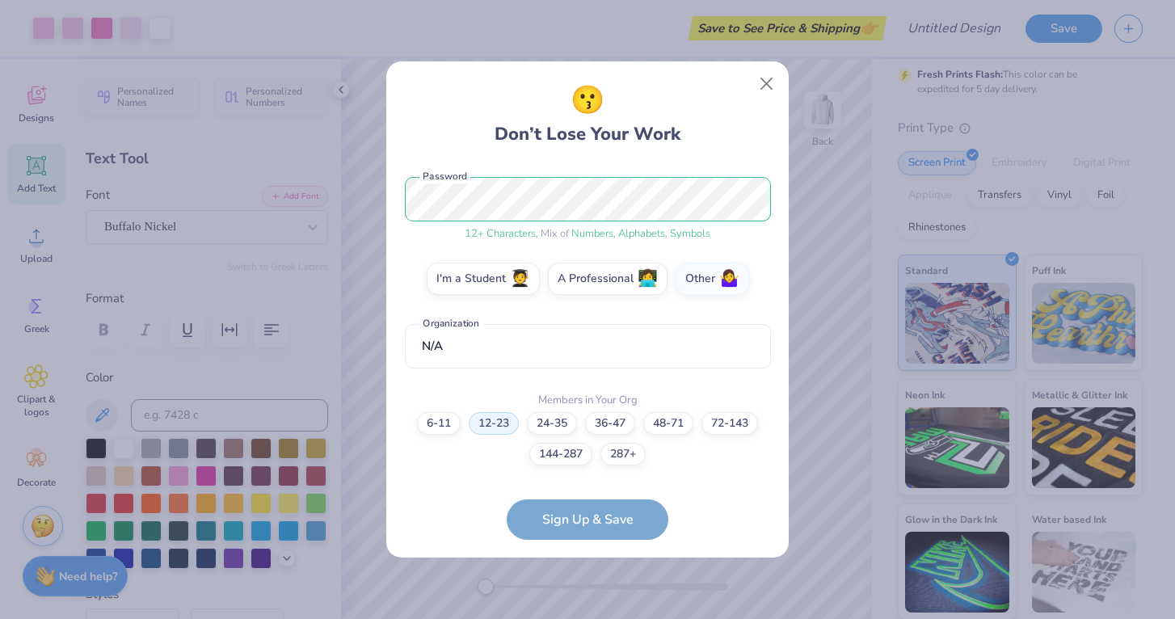
scroll to position [263, 0]
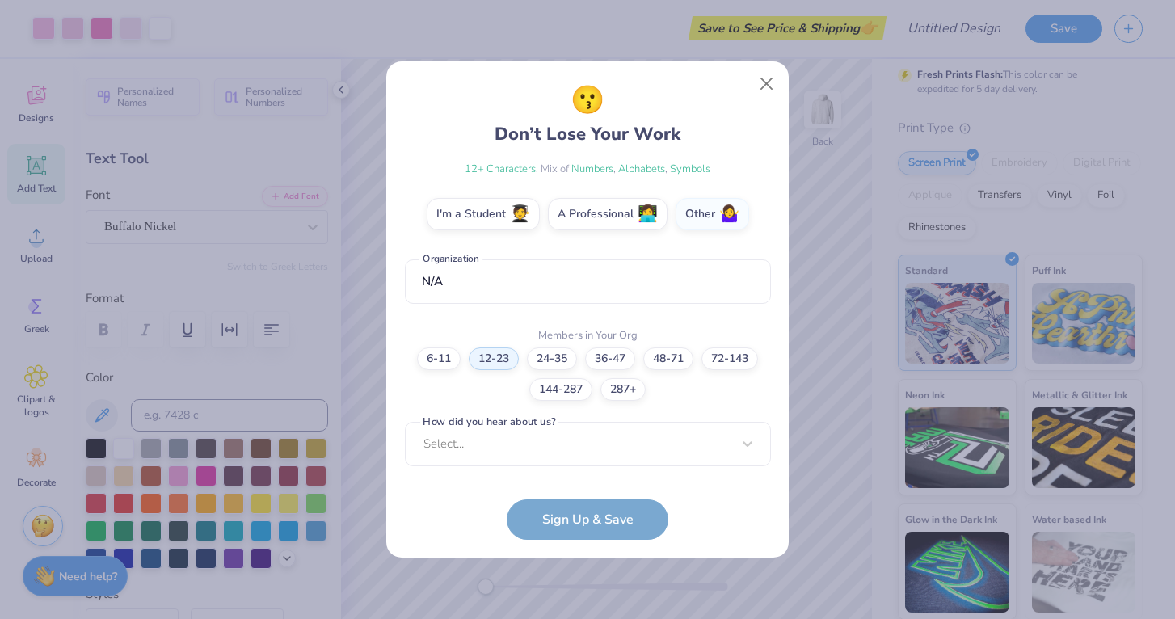
click at [581, 514] on form "[EMAIL_ADDRESS][DOMAIN_NAME] Email [PHONE_NUMBER] Phone [PERSON_NAME] Full Name…" at bounding box center [588, 352] width 366 height 376
click at [582, 531] on form "[EMAIL_ADDRESS][DOMAIN_NAME] Email [PHONE_NUMBER] Phone [PERSON_NAME] Full Name…" at bounding box center [588, 352] width 366 height 376
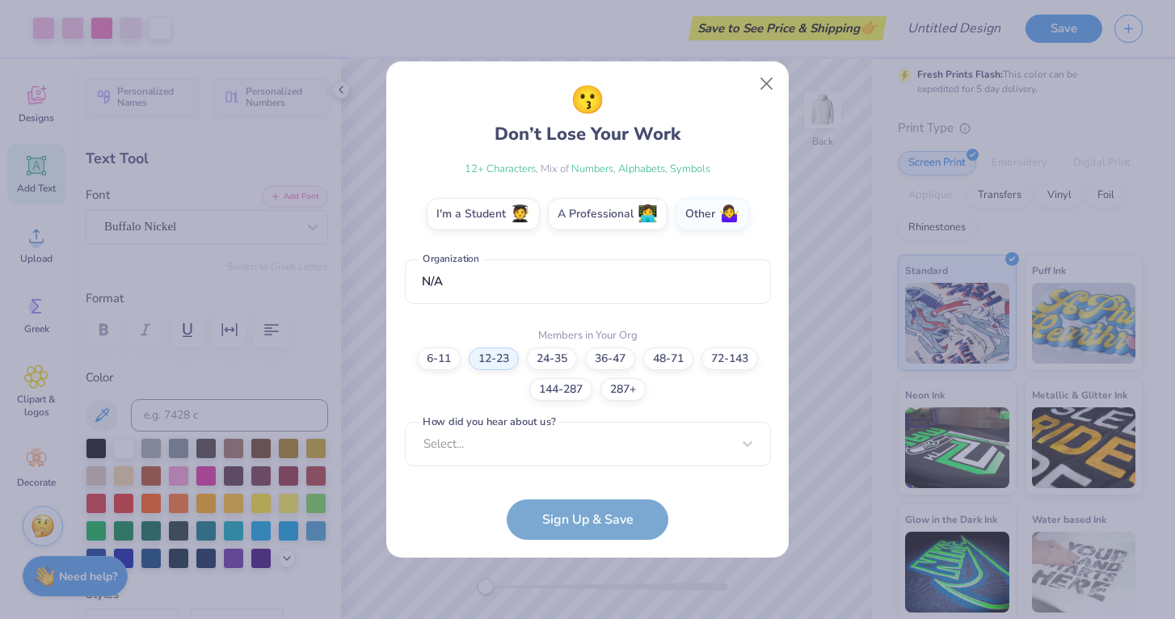
click at [582, 531] on form "[EMAIL_ADDRESS][DOMAIN_NAME] Email [PHONE_NUMBER] Phone [PERSON_NAME] Full Name…" at bounding box center [588, 352] width 366 height 376
click at [519, 445] on div "Select..." at bounding box center [588, 444] width 366 height 44
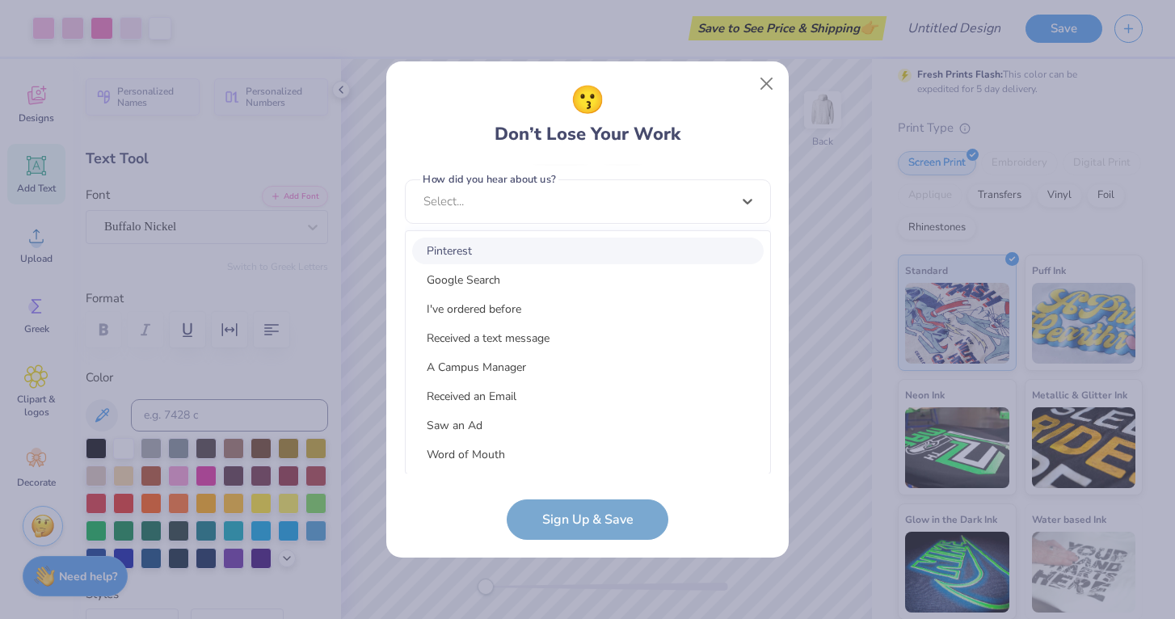
click at [467, 249] on div "Pinterest" at bounding box center [587, 250] width 351 height 27
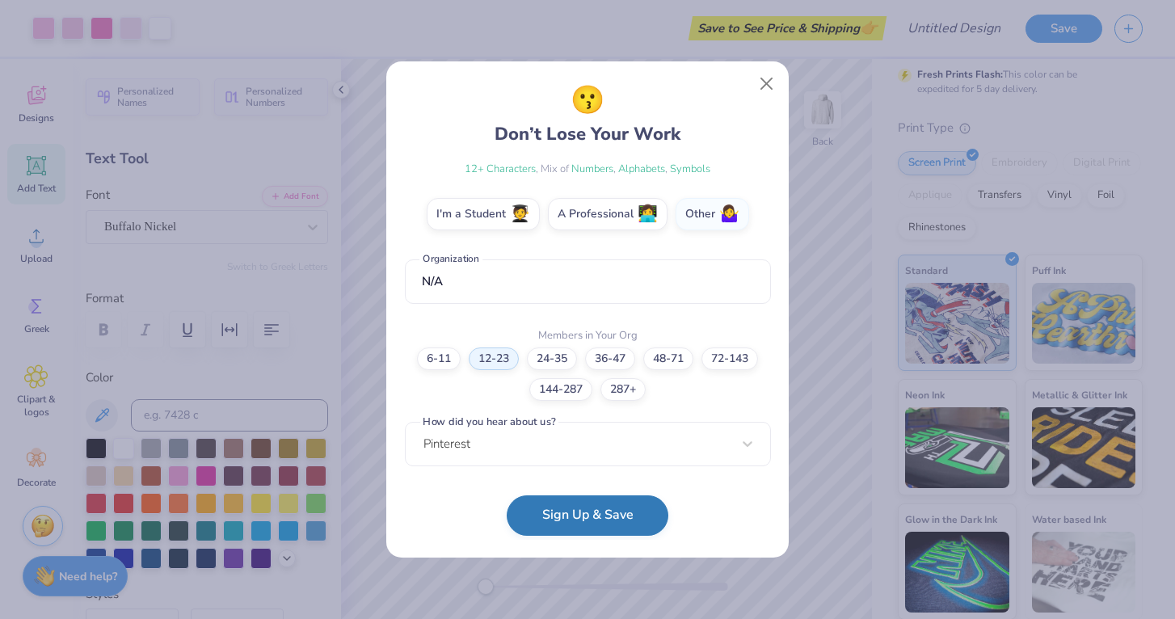
click at [559, 528] on button "Sign Up & Save" at bounding box center [587, 515] width 162 height 40
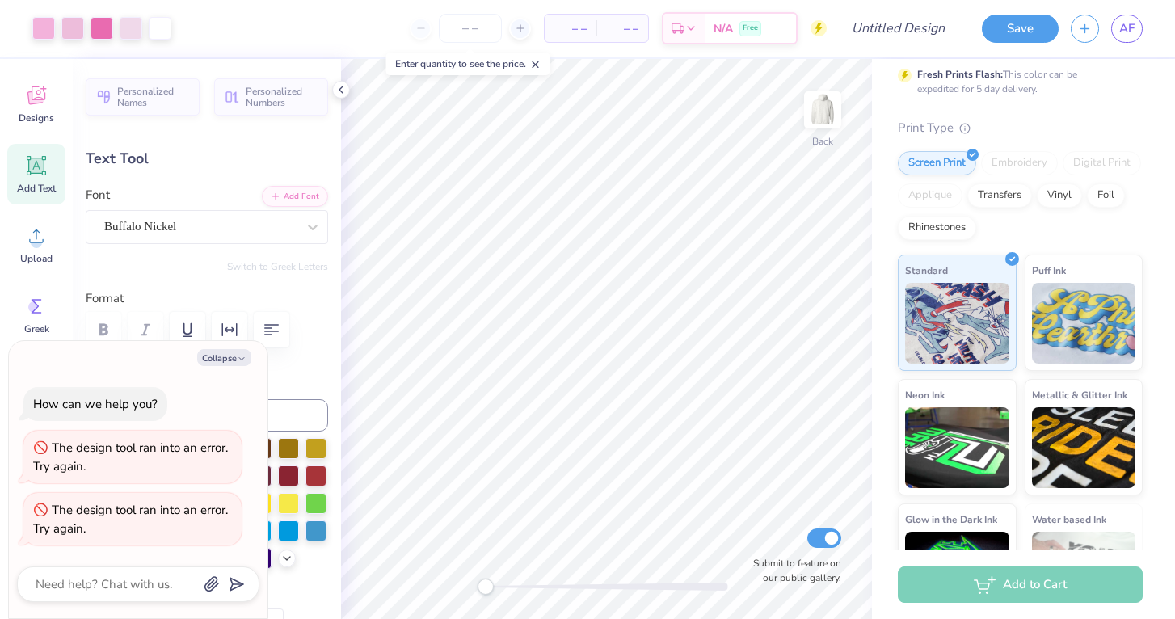
scroll to position [0, 0]
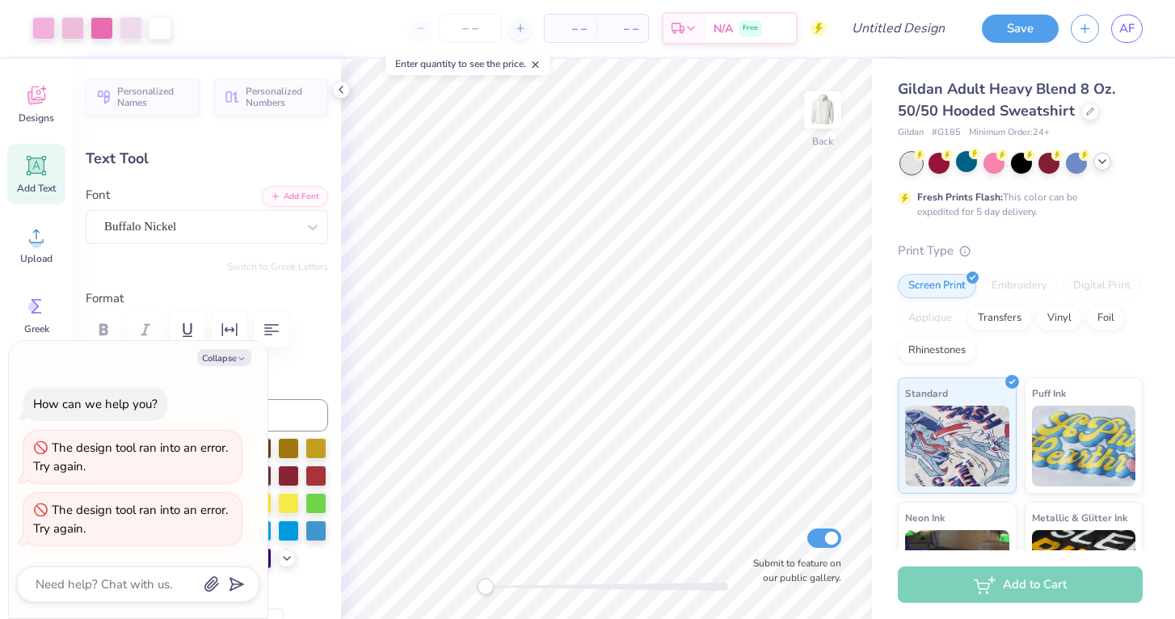
click at [1104, 162] on icon at bounding box center [1101, 161] width 13 height 13
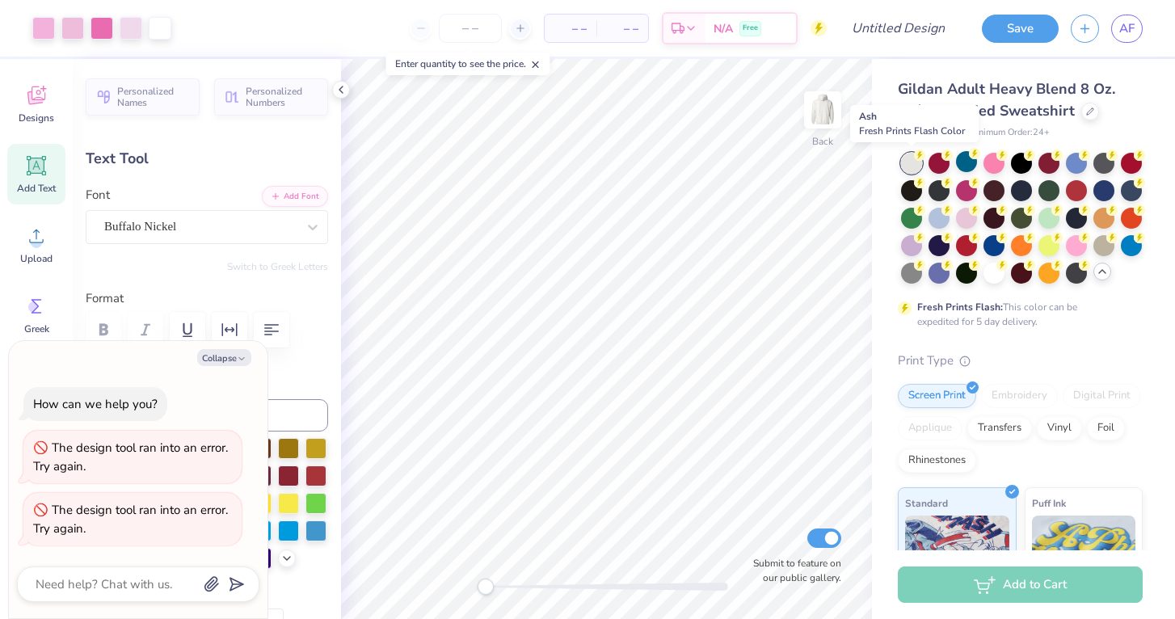
click at [917, 161] on div at bounding box center [911, 163] width 21 height 21
click at [906, 161] on div at bounding box center [911, 163] width 21 height 21
click at [906, 216] on div at bounding box center [911, 216] width 21 height 21
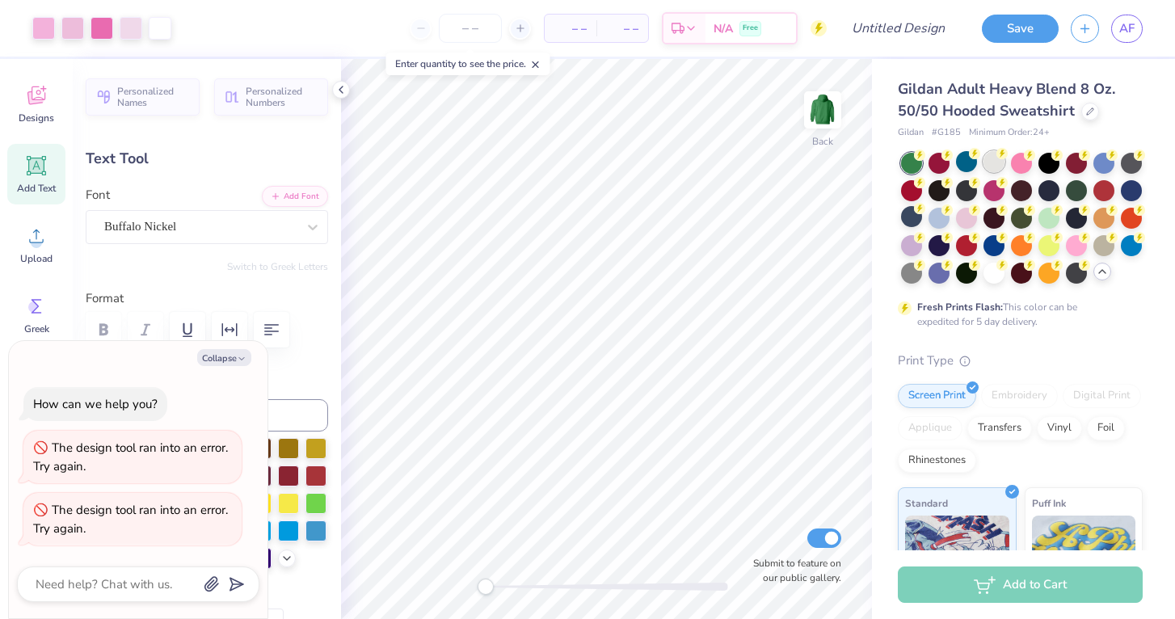
click at [991, 154] on div at bounding box center [993, 161] width 21 height 21
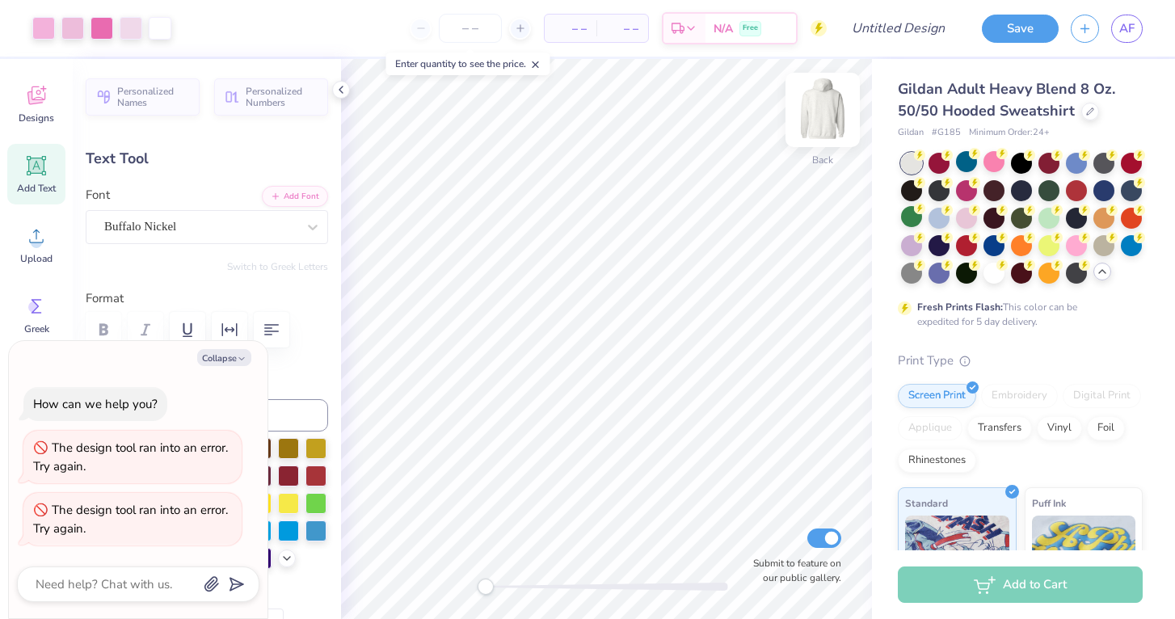
click at [817, 116] on img at bounding box center [822, 110] width 65 height 65
click at [817, 116] on img at bounding box center [822, 110] width 32 height 32
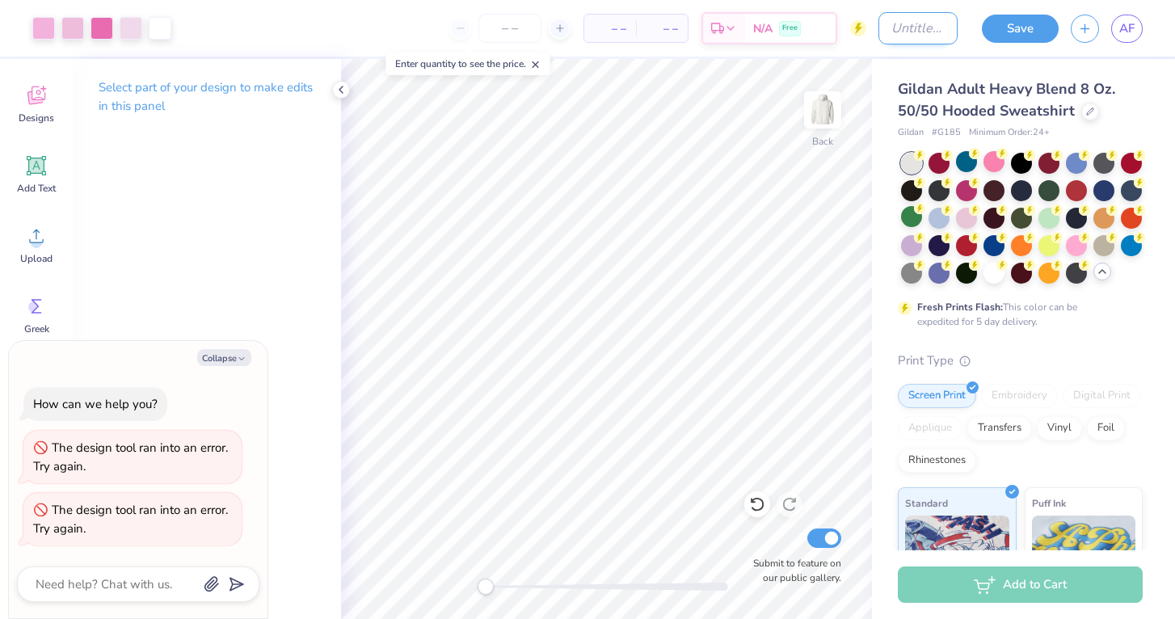
click at [899, 25] on input "Design Title" at bounding box center [917, 28] width 79 height 32
type textarea "x"
type input "B"
type textarea "x"
type input "BC"
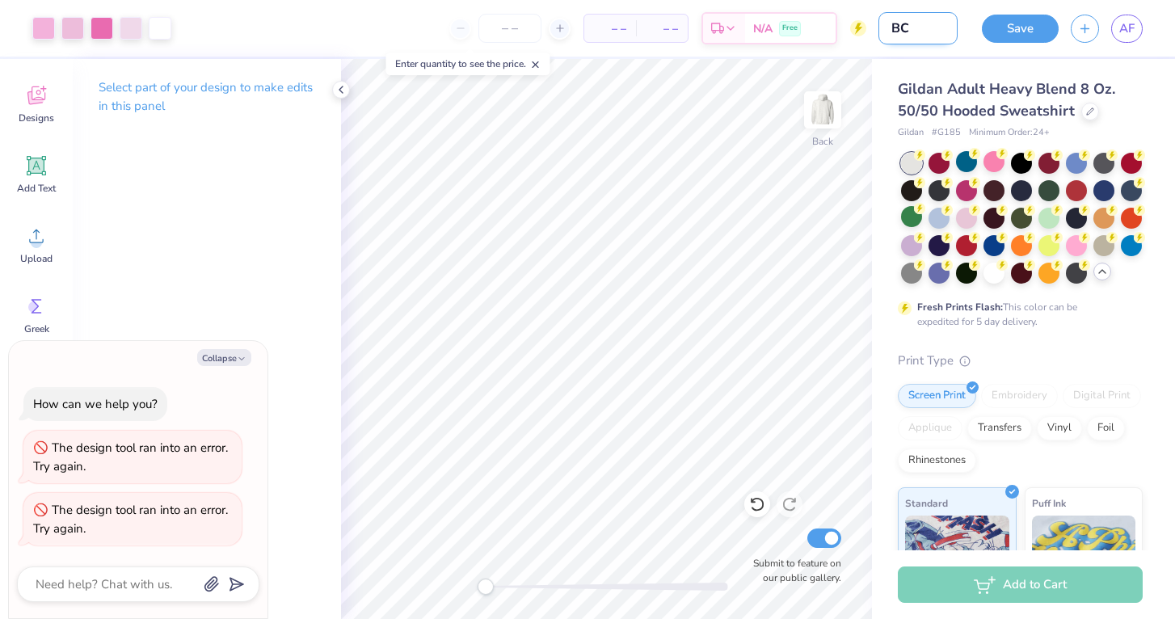
type textarea "x"
type input "BCA"
type textarea "x"
type input "BCA"
type textarea "x"
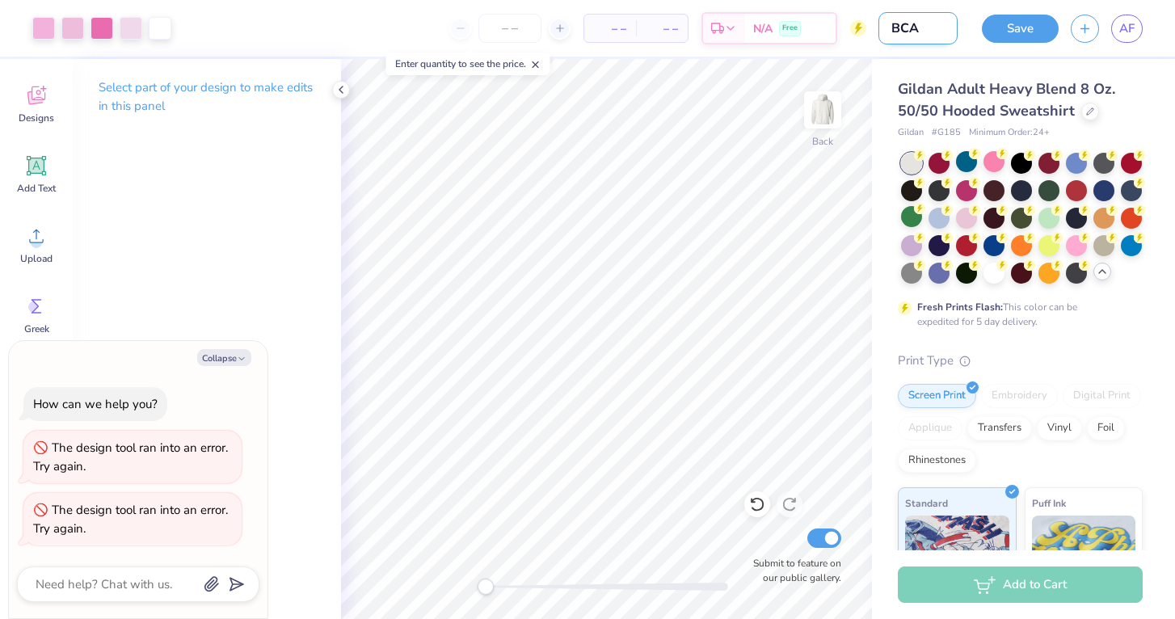
type input "BCA H"
type textarea "x"
type input "BCA Ho"
type textarea "x"
type input "BCA Hoi"
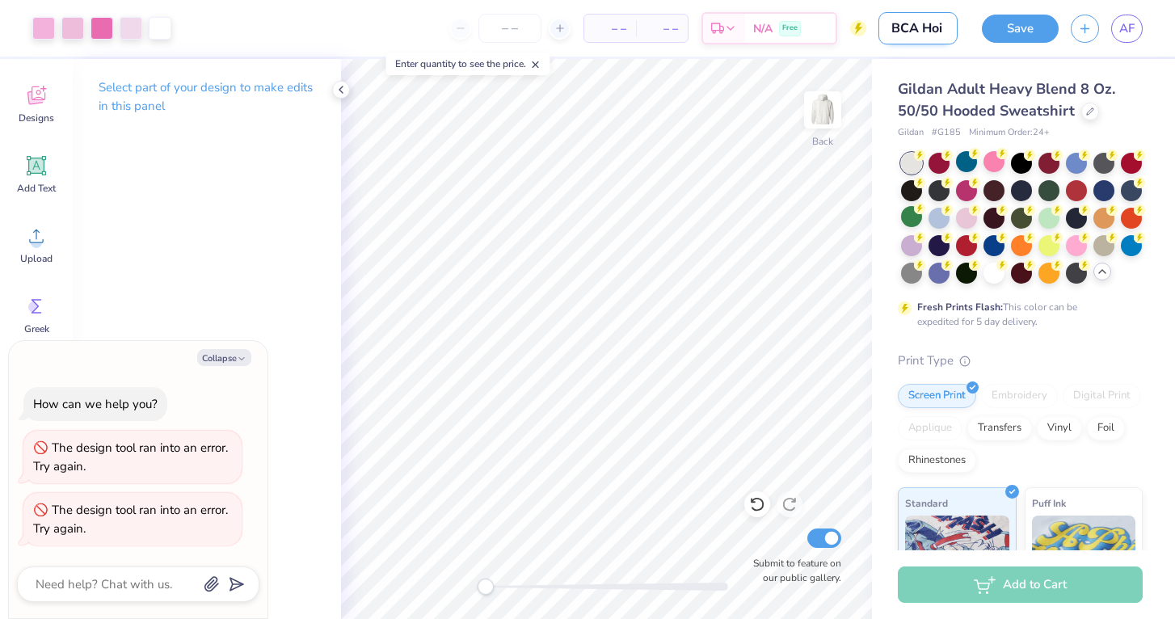
type textarea "x"
type input "BCA Ho"
type textarea "x"
type input "BCA Hoo"
type textarea "x"
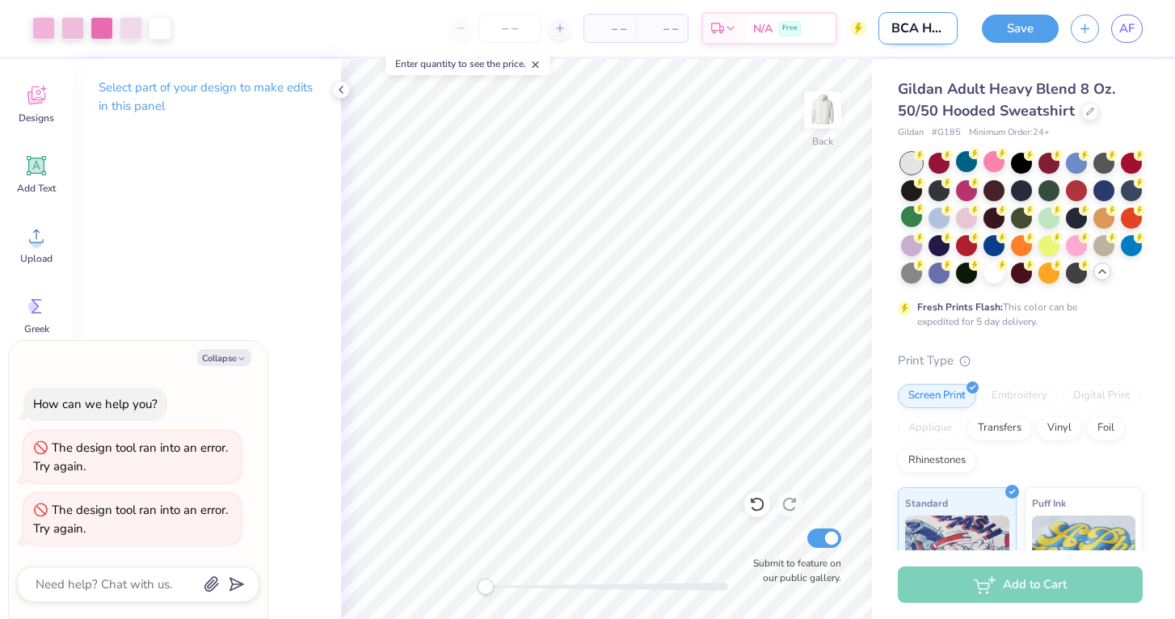
type input "BCA Hood"
type textarea "x"
type input "BCA Hoodi"
type textarea "x"
type input "BCA Hoodie"
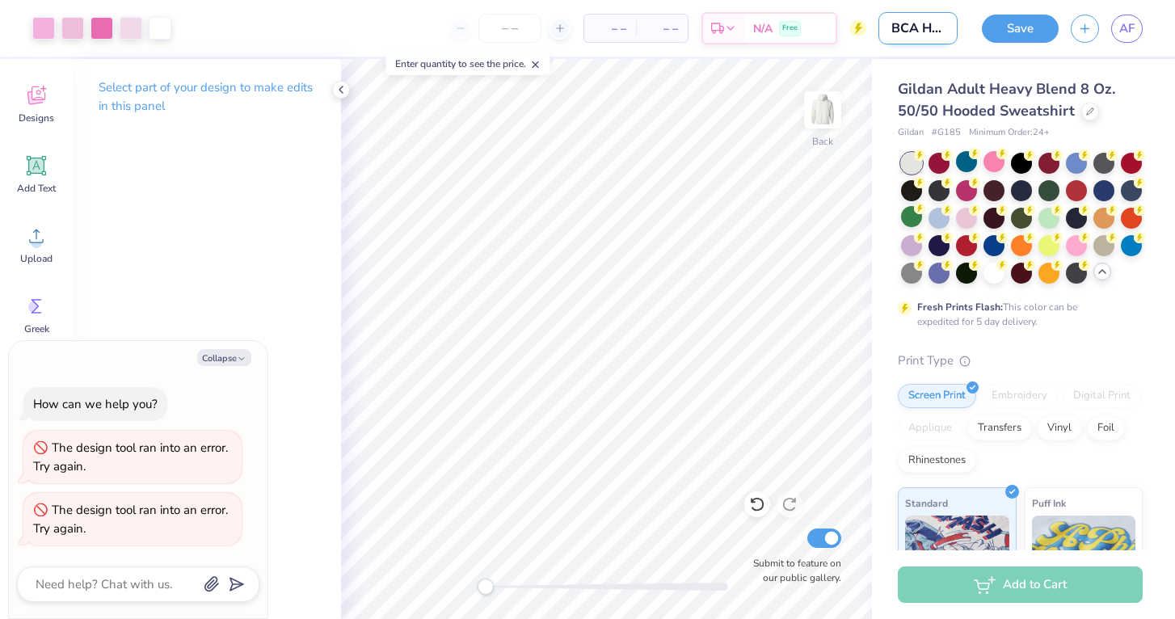
type textarea "x"
type input "BCA Hoodie"
click at [1029, 29] on button "Save" at bounding box center [1019, 26] width 77 height 28
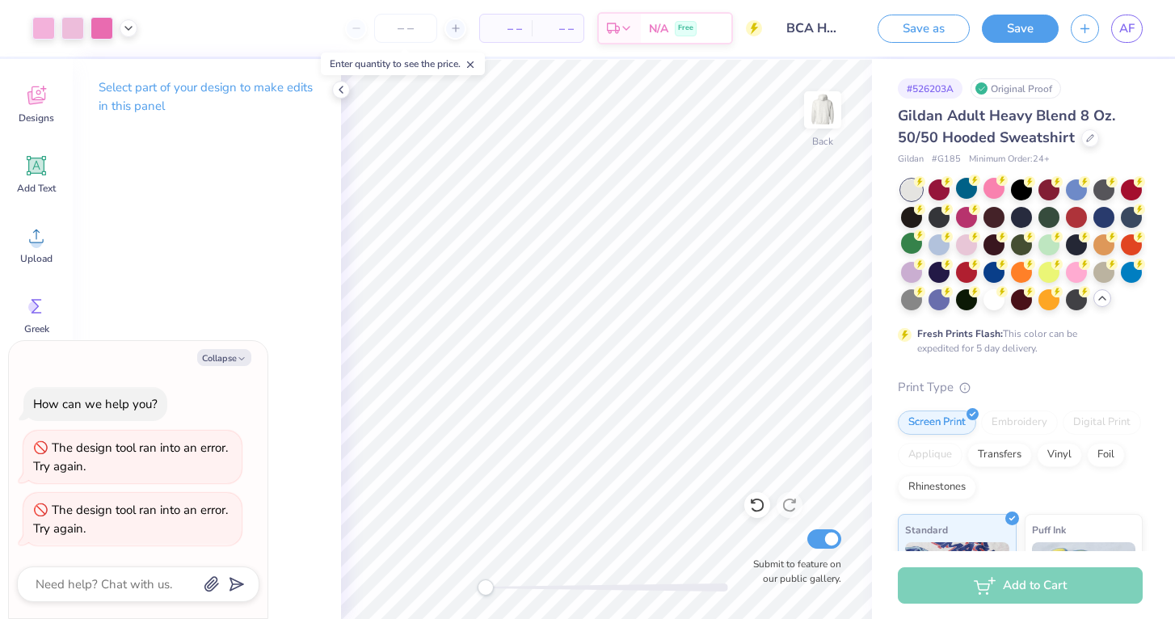
type textarea "x"
